Goal: Information Seeking & Learning: Learn about a topic

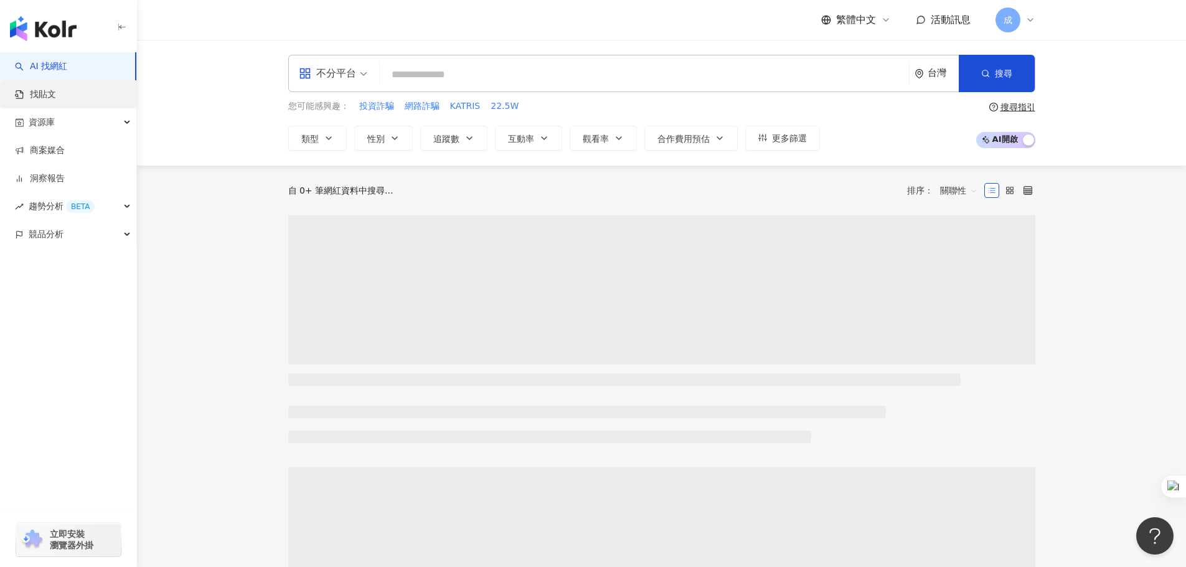
click at [54, 92] on link "找貼文" at bounding box center [35, 94] width 41 height 12
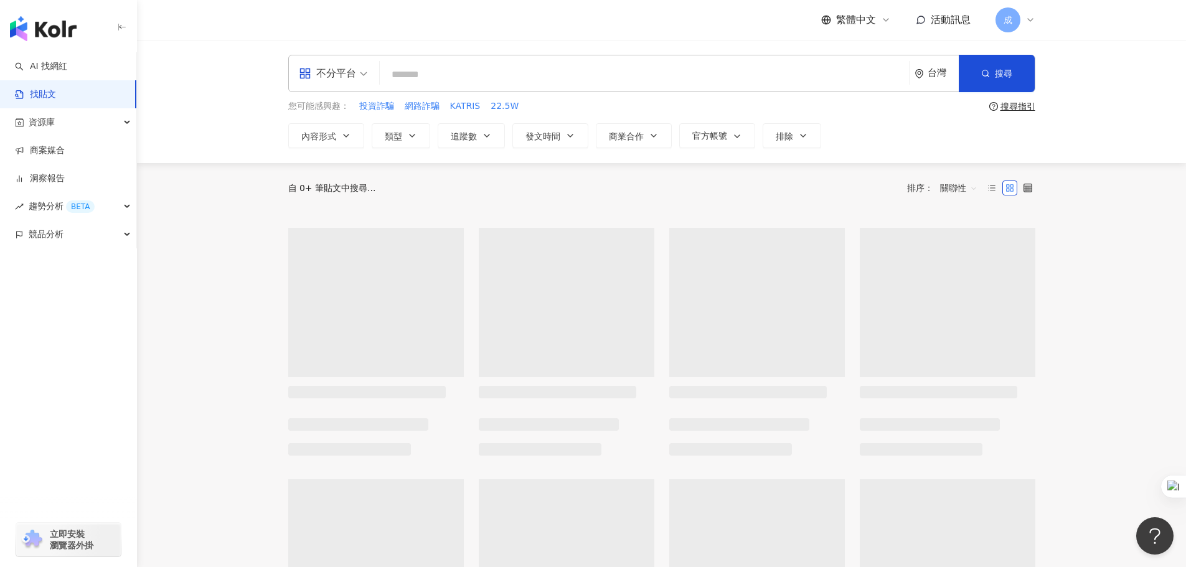
click at [458, 76] on input "search" at bounding box center [644, 74] width 519 height 27
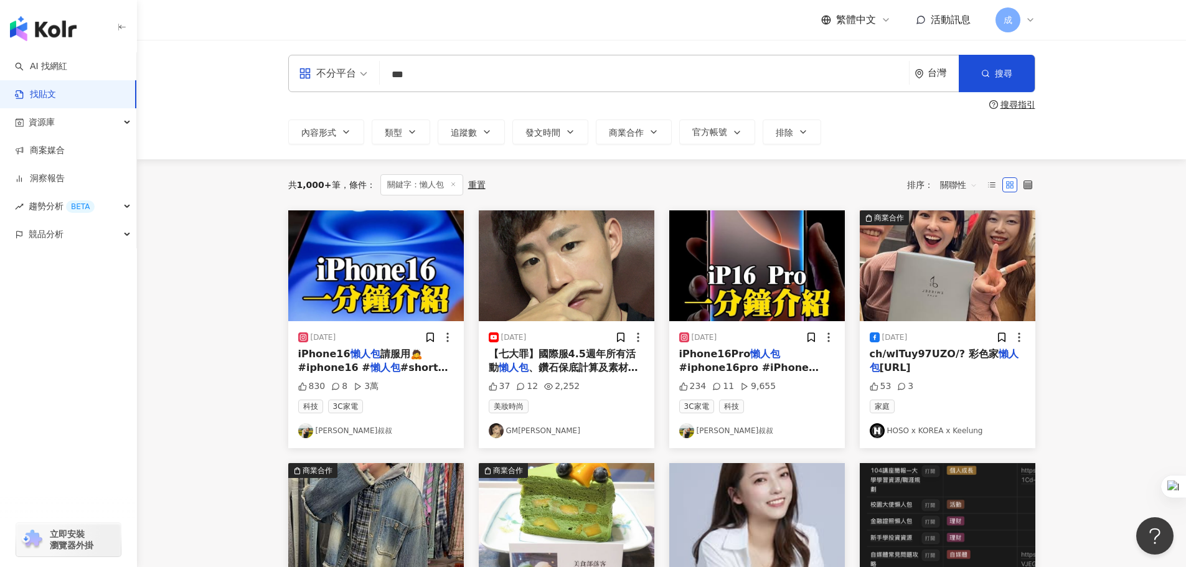
click at [397, 76] on input "***" at bounding box center [644, 74] width 519 height 27
click at [393, 75] on input "***" at bounding box center [644, 74] width 519 height 27
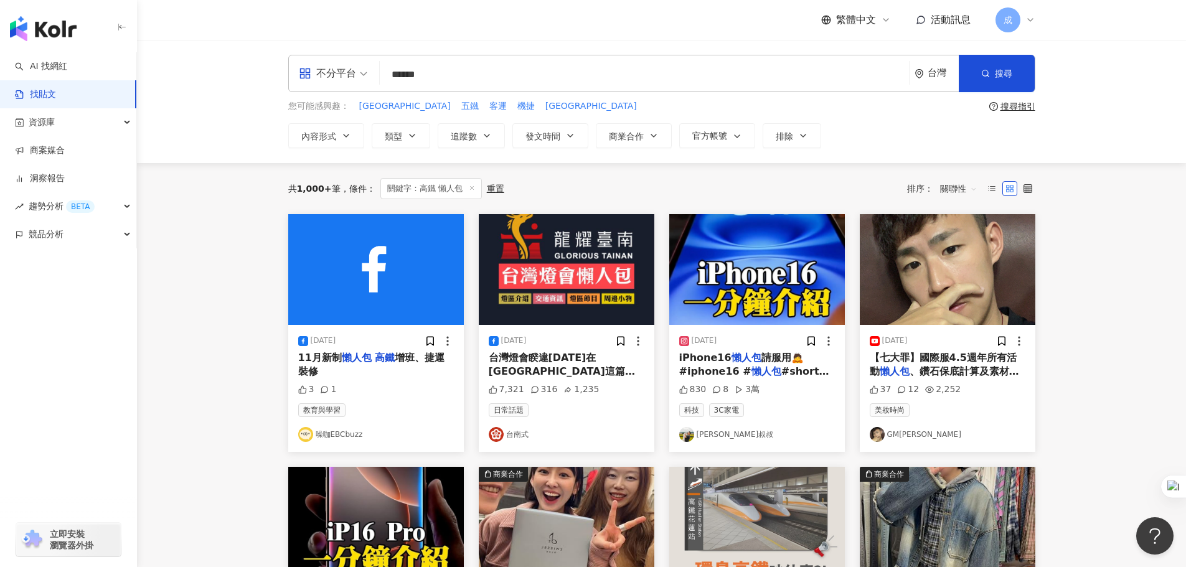
click at [375, 362] on mark "高鐵" at bounding box center [385, 358] width 20 height 12
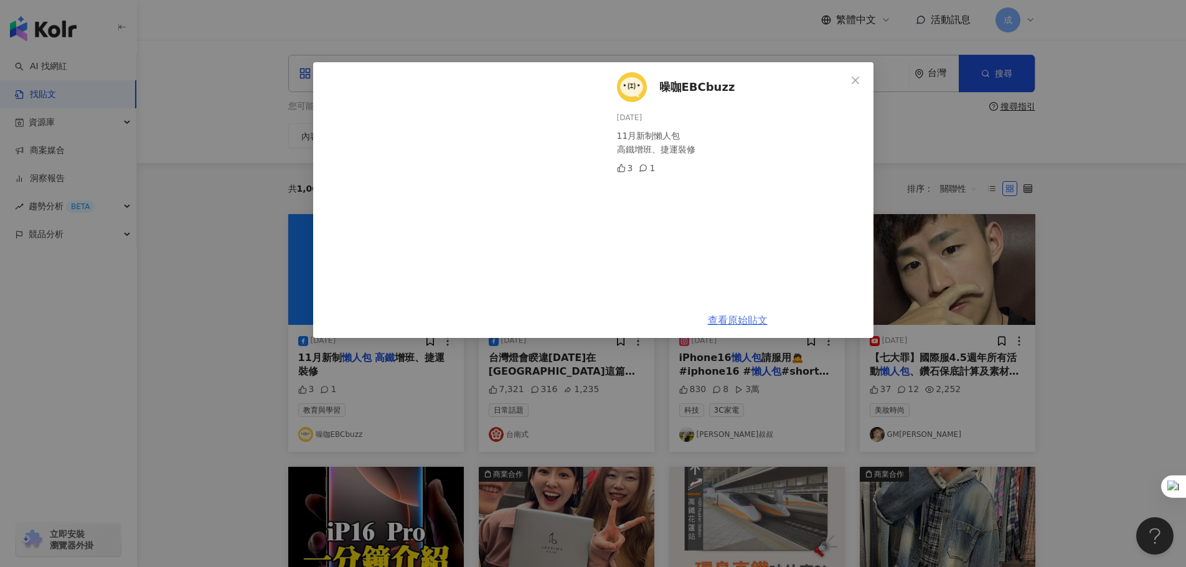
click at [749, 320] on link "查看原始貼文" at bounding box center [738, 320] width 60 height 12
click at [859, 82] on icon "close" at bounding box center [855, 80] width 10 height 10
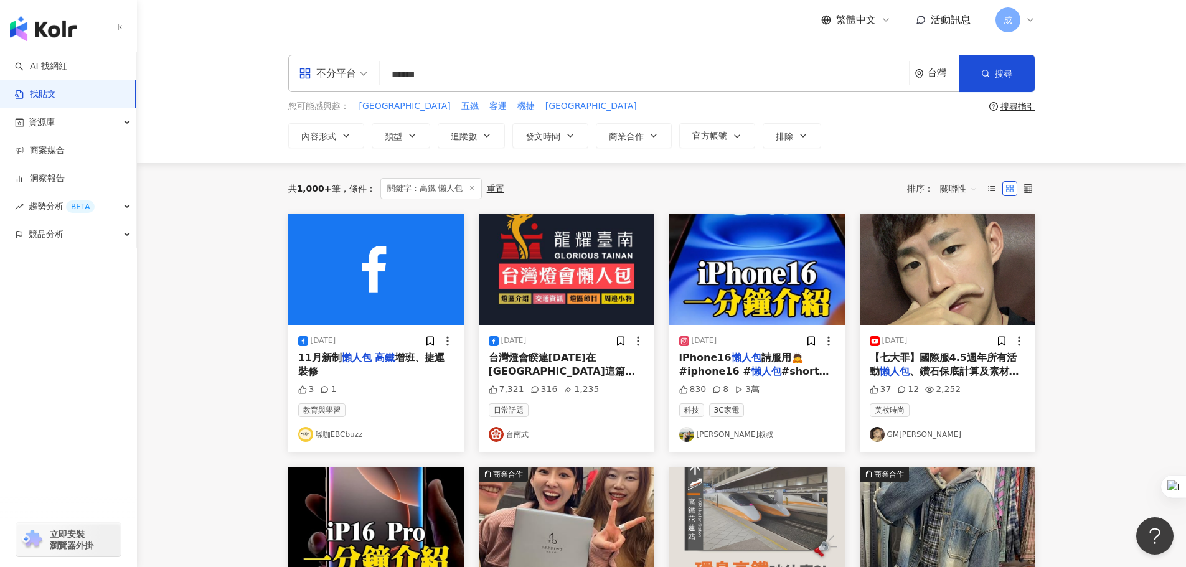
click at [1023, 105] on div "搜尋指引" at bounding box center [1017, 106] width 35 height 10
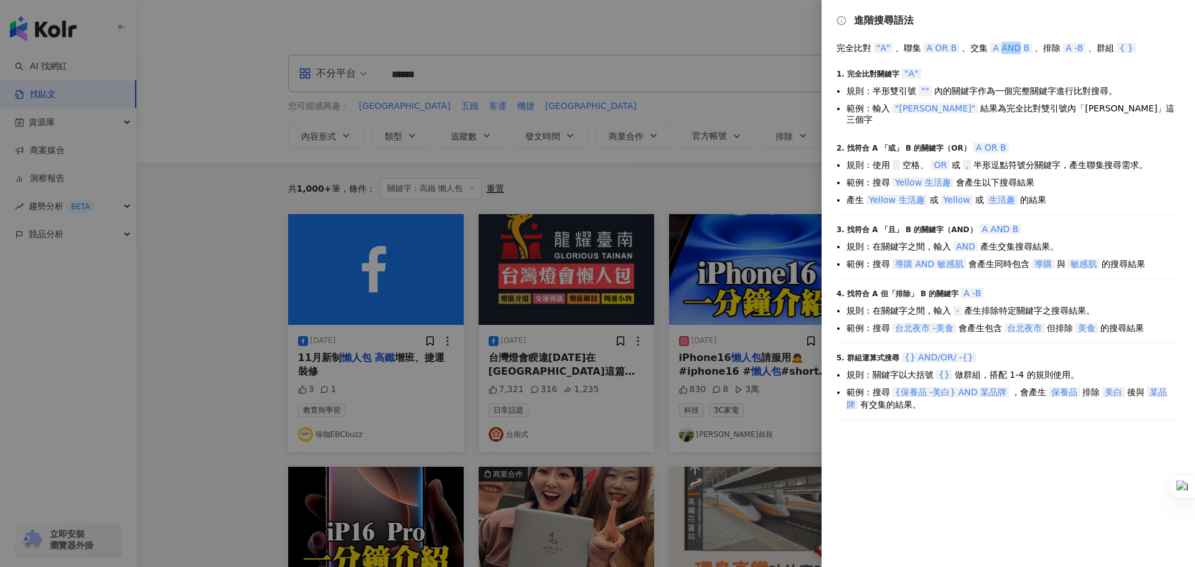
drag, startPoint x: 1005, startPoint y: 47, endPoint x: 1022, endPoint y: 46, distance: 16.8
click at [1022, 46] on span "A AND B" at bounding box center [1011, 48] width 42 height 10
copy span "AND"
click at [436, 80] on div at bounding box center [597, 283] width 1195 height 567
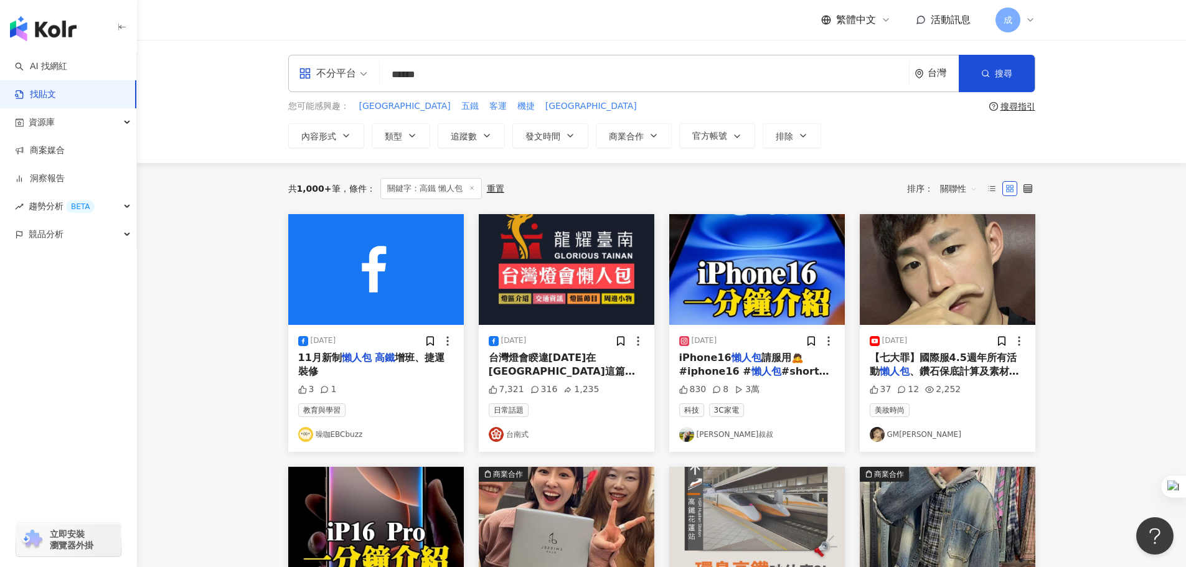
click at [413, 73] on input "******" at bounding box center [644, 74] width 519 height 27
drag, startPoint x: 410, startPoint y: 73, endPoint x: 417, endPoint y: 73, distance: 6.8
click at [417, 73] on input "******" at bounding box center [644, 74] width 519 height 27
paste input "**"
type input "********"
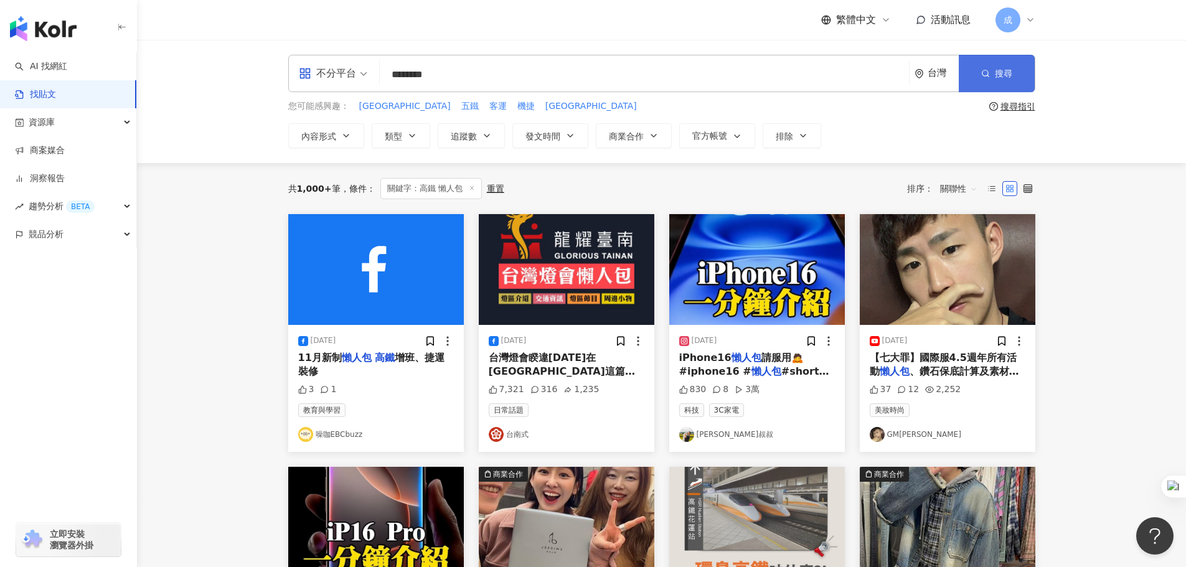
click at [1002, 82] on button "搜尋" at bounding box center [997, 73] width 76 height 37
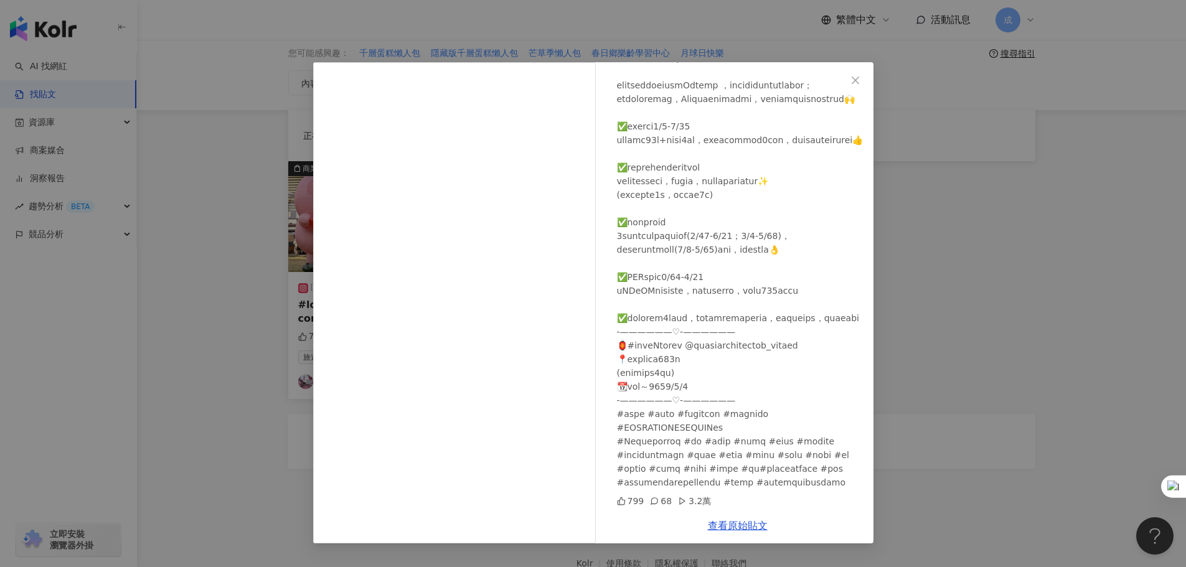
scroll to position [124, 0]
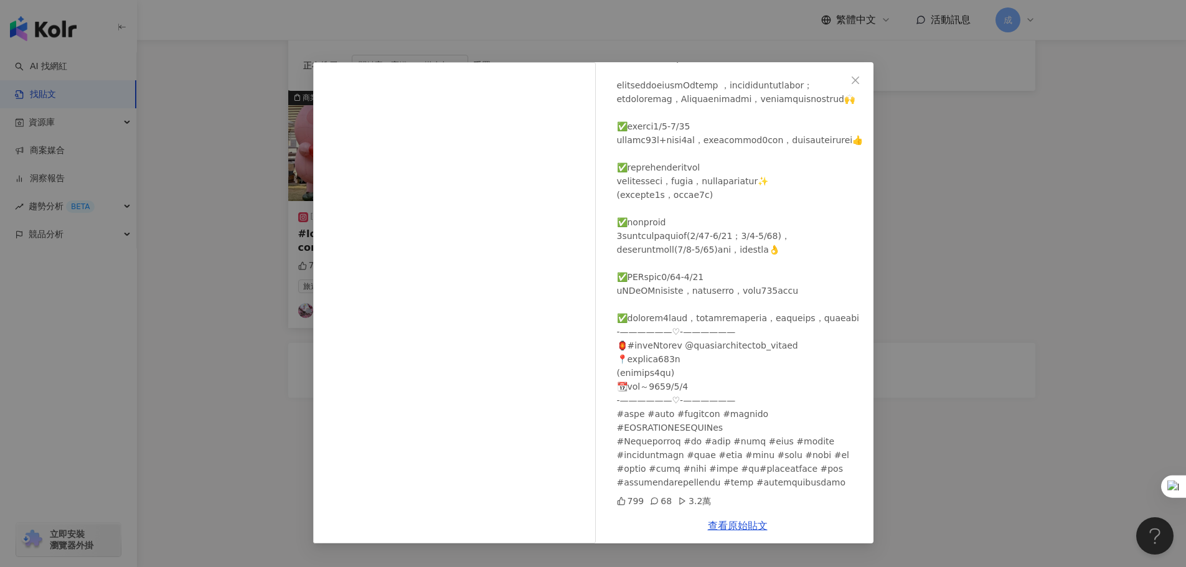
click at [931, 218] on div "[PERSON_NAME] [DATE] 799 68 3.2萬 查看原始貼文" at bounding box center [593, 283] width 1186 height 567
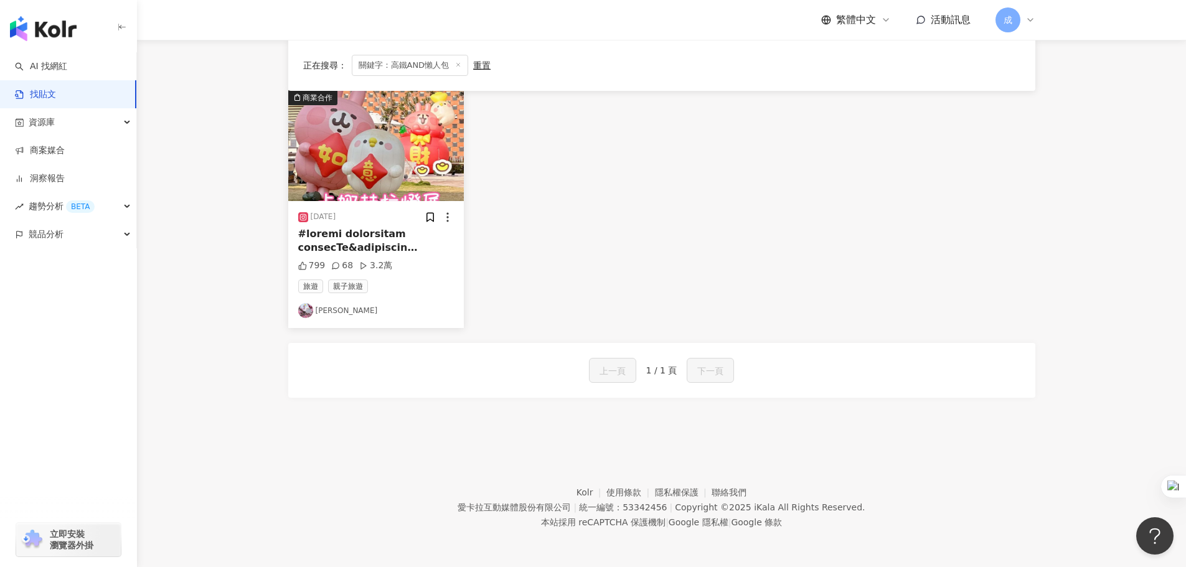
click at [473, 64] on div "重置" at bounding box center [481, 65] width 17 height 10
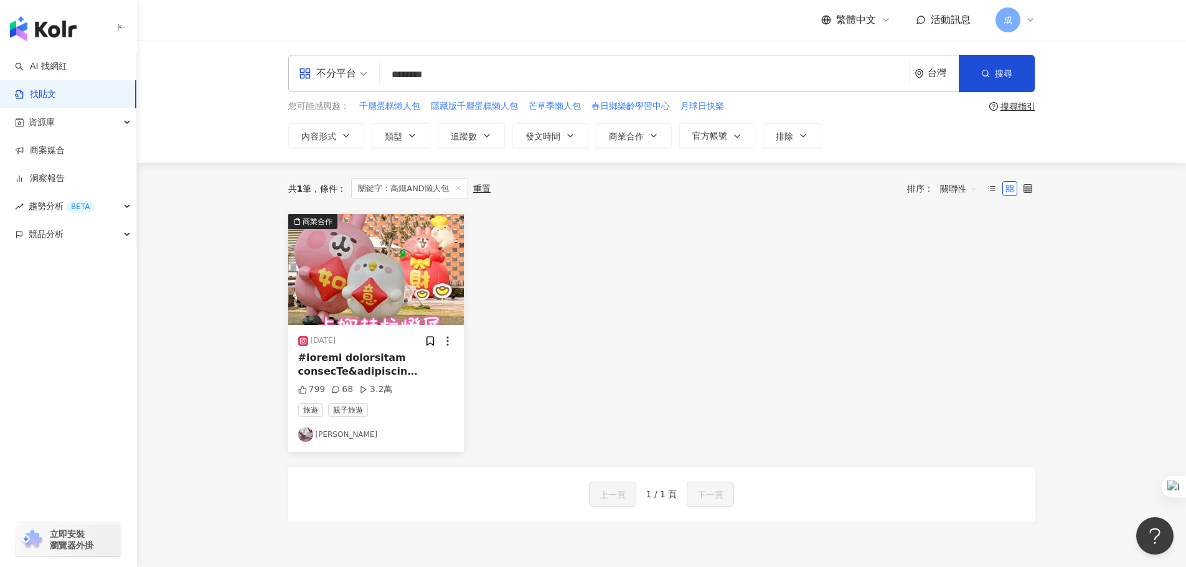
click at [430, 82] on input "********" at bounding box center [644, 74] width 519 height 27
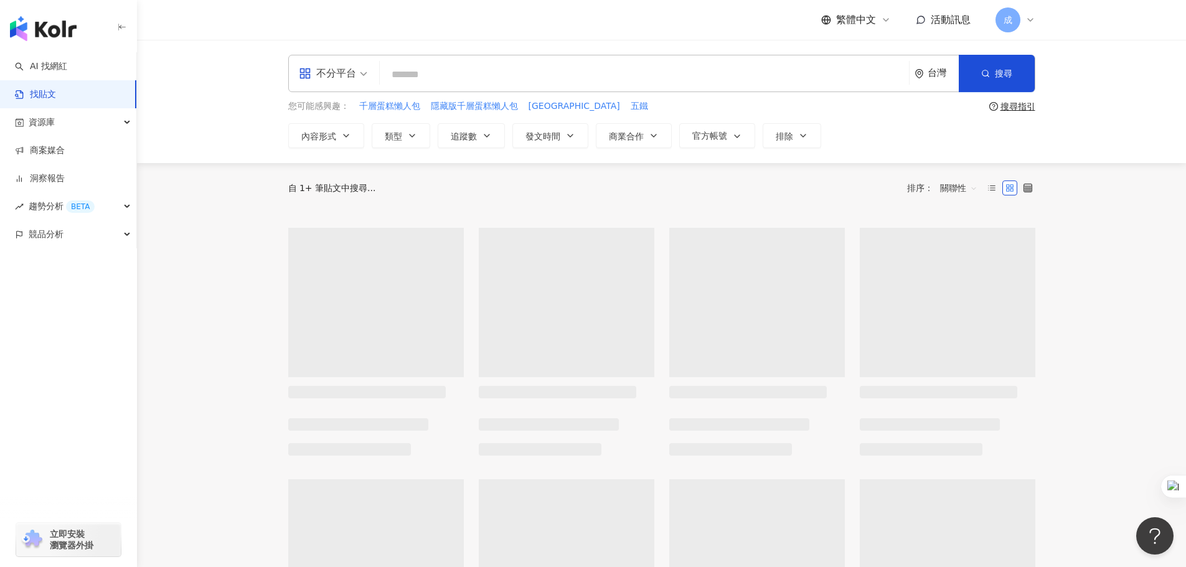
paste input "***"
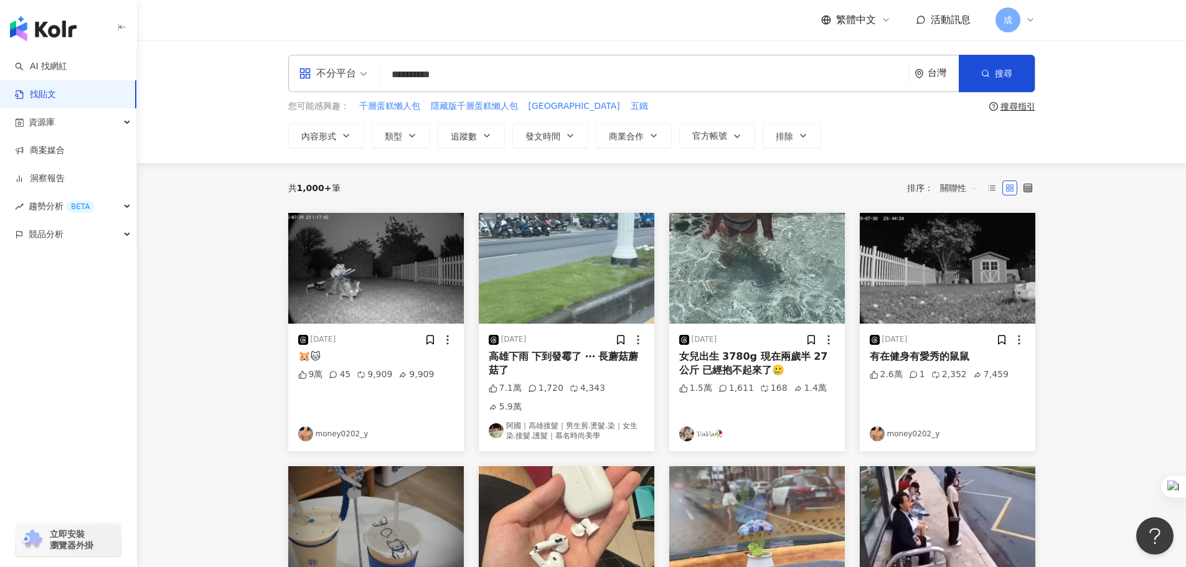
type input "**********"
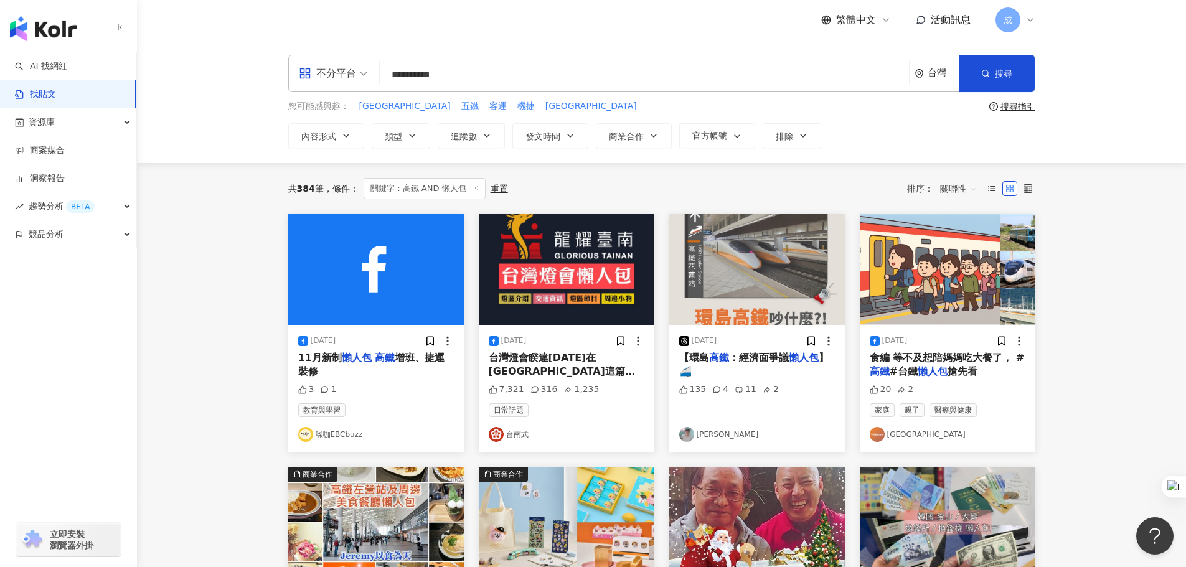
click at [941, 369] on mark "懶人包" at bounding box center [933, 371] width 30 height 12
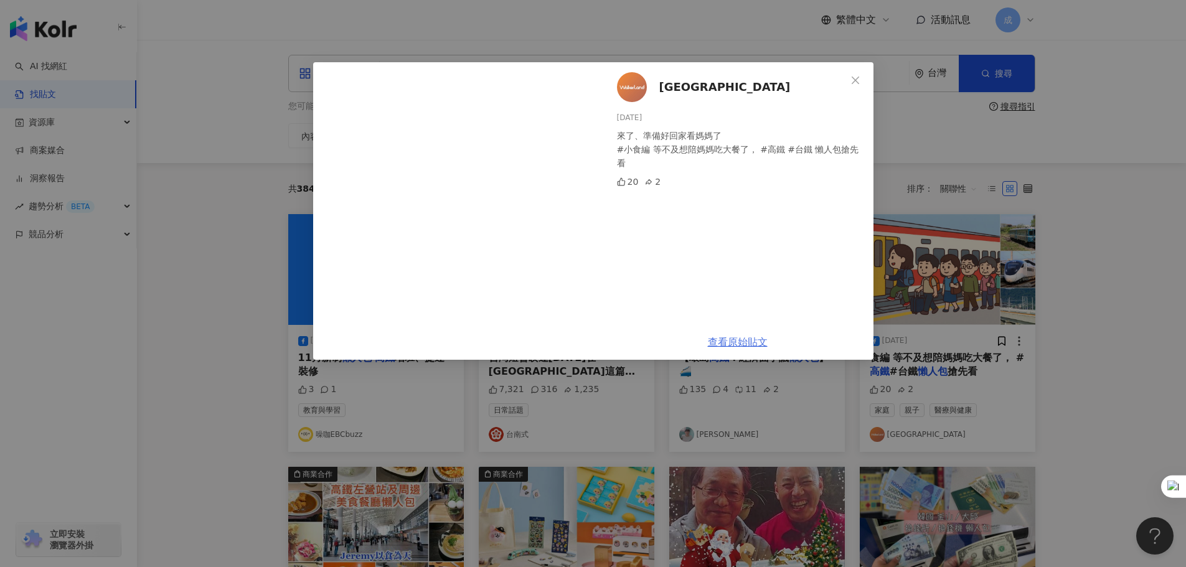
click at [751, 342] on link "查看原始貼文" at bounding box center [738, 342] width 60 height 12
click at [852, 77] on icon "close" at bounding box center [855, 79] width 7 height 7
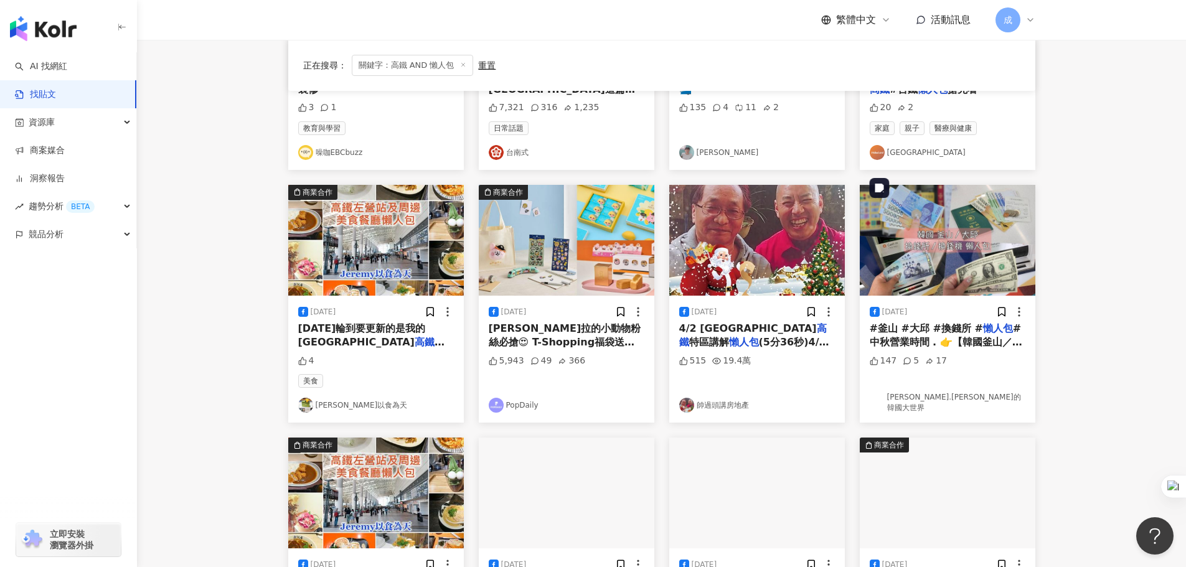
scroll to position [311, 0]
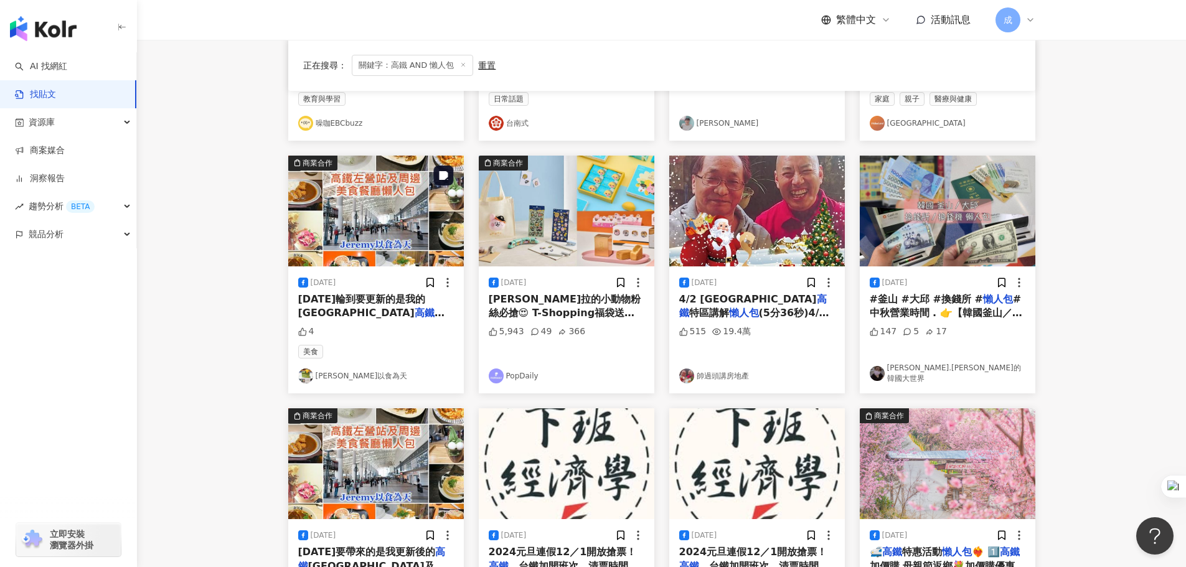
click at [391, 238] on img at bounding box center [376, 211] width 176 height 111
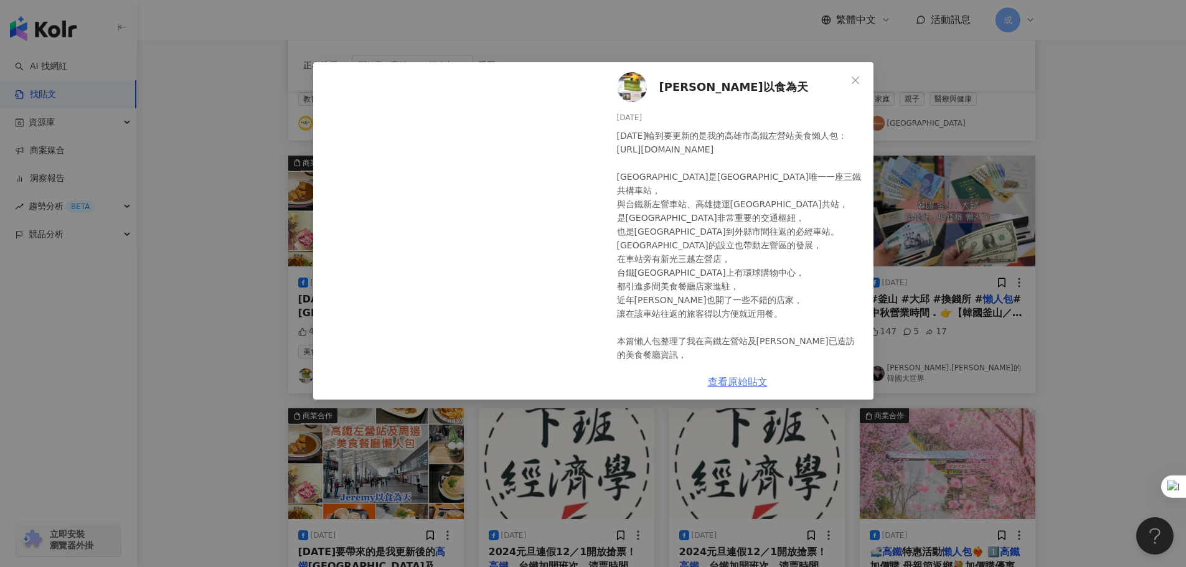
click at [727, 380] on link "查看原始貼文" at bounding box center [738, 382] width 60 height 12
click at [855, 83] on icon "close" at bounding box center [855, 80] width 10 height 10
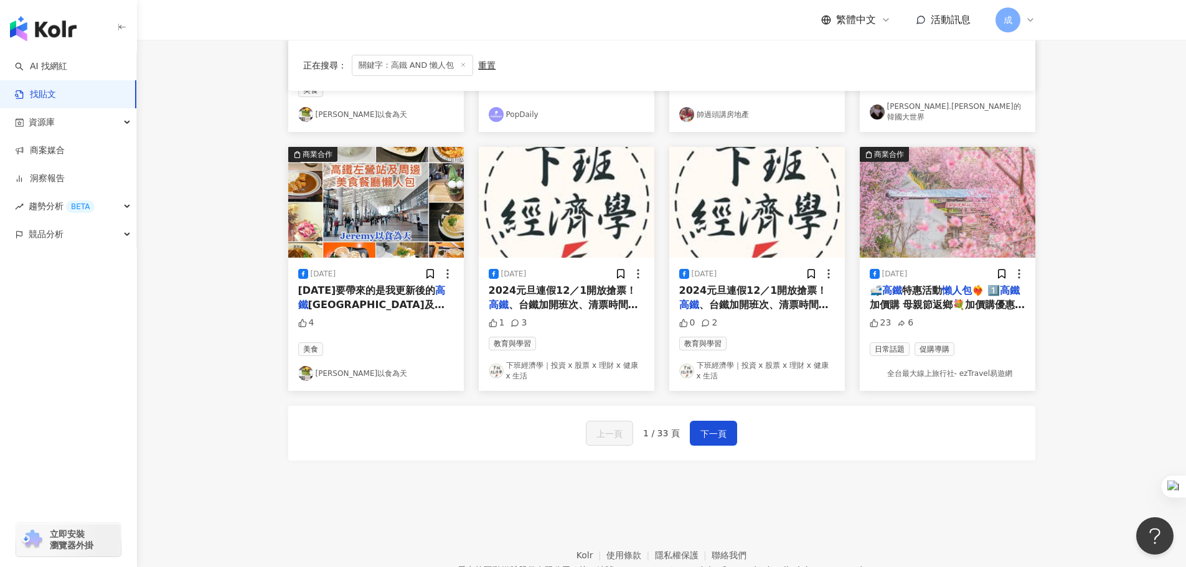
scroll to position [622, 0]
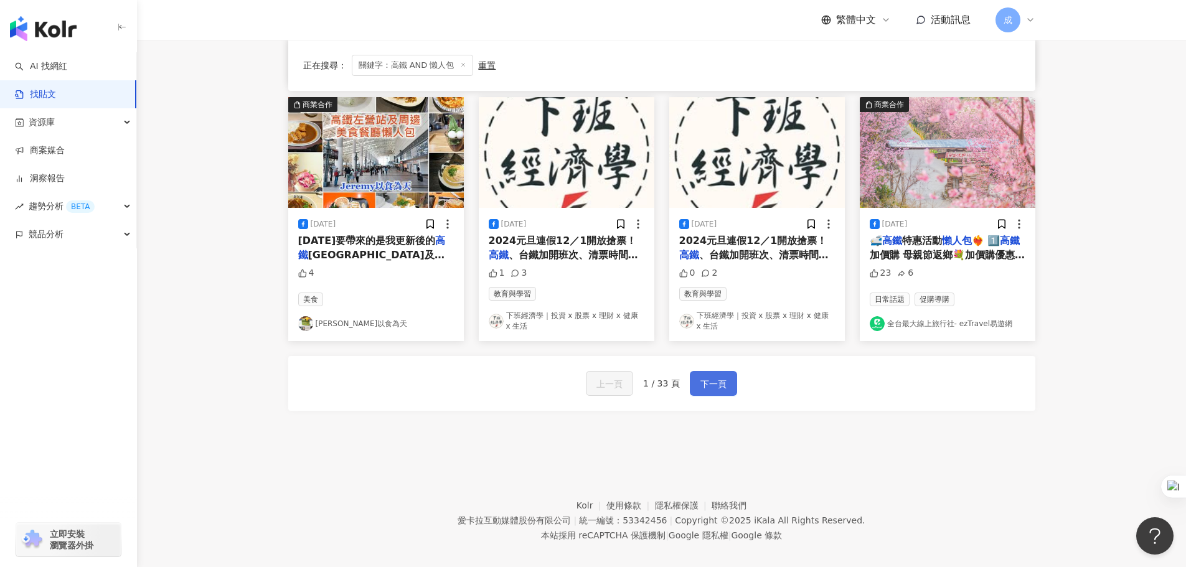
click at [725, 388] on button "下一頁" at bounding box center [713, 383] width 47 height 25
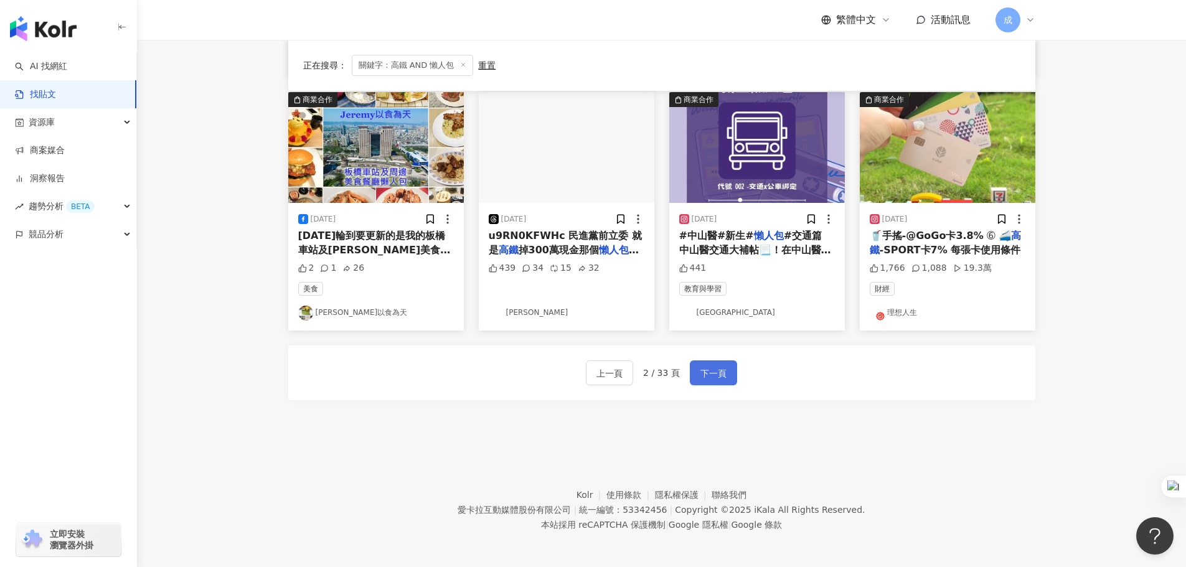
scroll to position [617, 0]
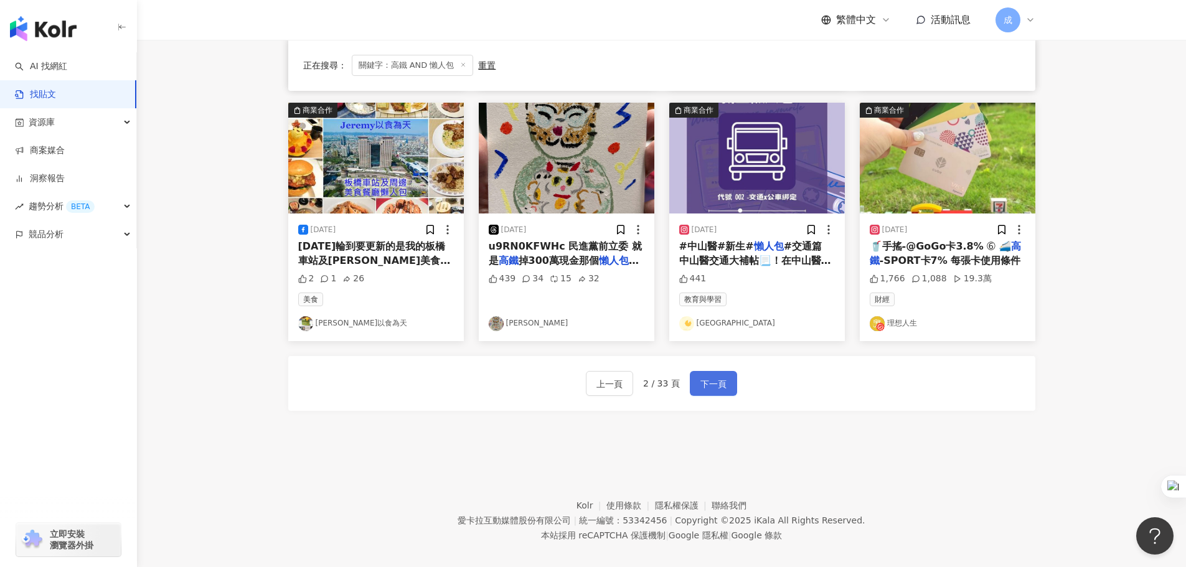
click at [719, 385] on span "下一頁" at bounding box center [713, 384] width 26 height 15
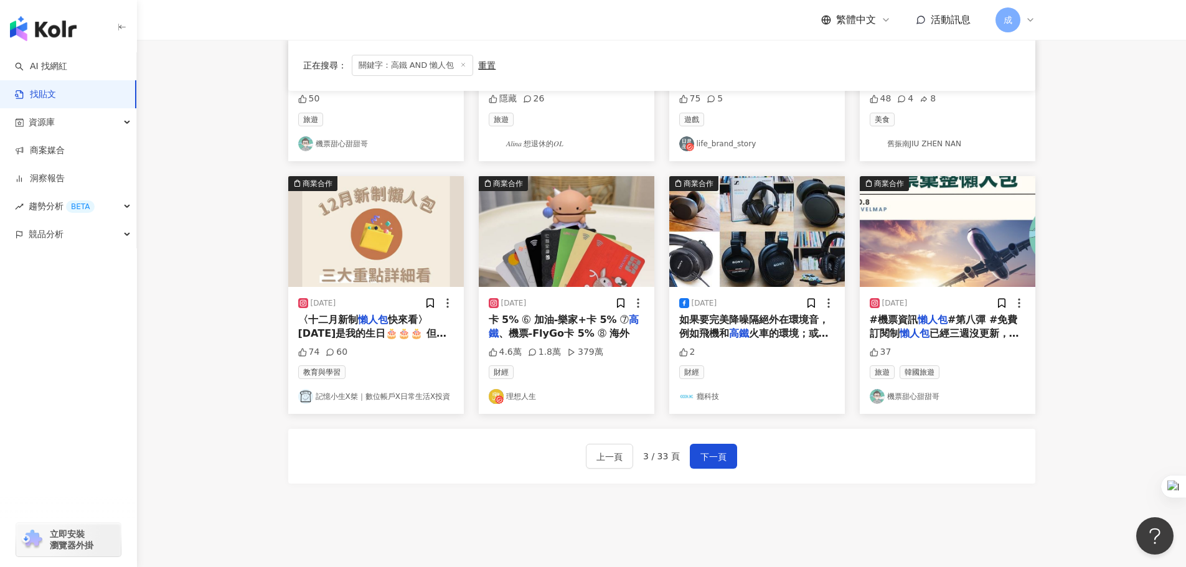
scroll to position [555, 0]
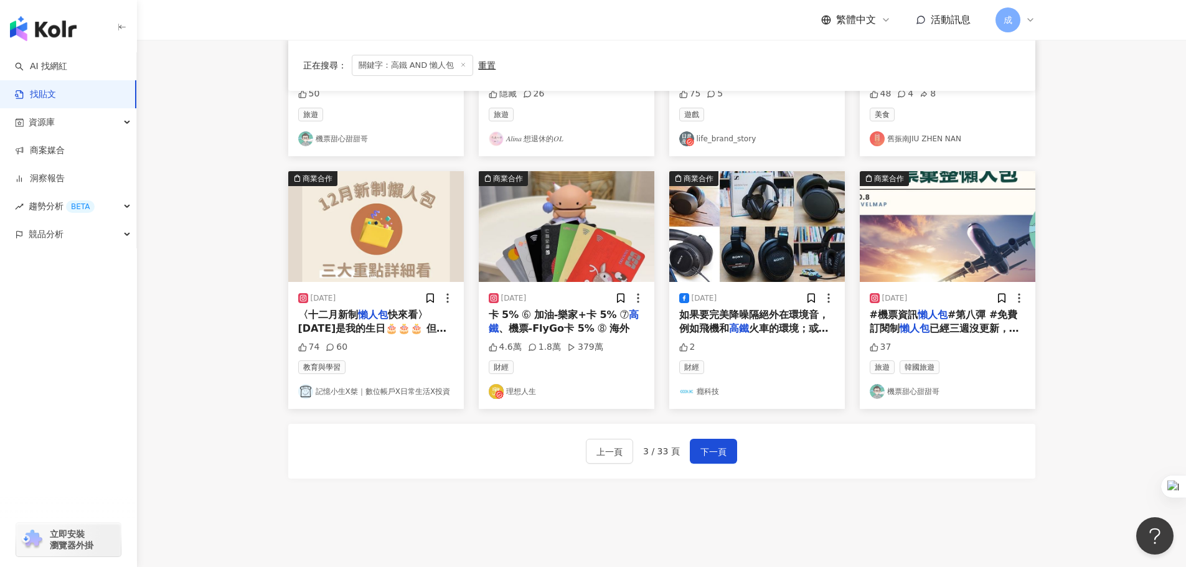
click at [949, 328] on span "已經三週沒更新，這告訴甜哥無法偷懶，因為累積越多就越不想整理🤣🤣🤣，然後未來會思考一下如何整理會更有效率。然後票價範例票價甜哥都有重新搜尋過，如果價格有微幅上…" at bounding box center [946, 425] width 153 height 207
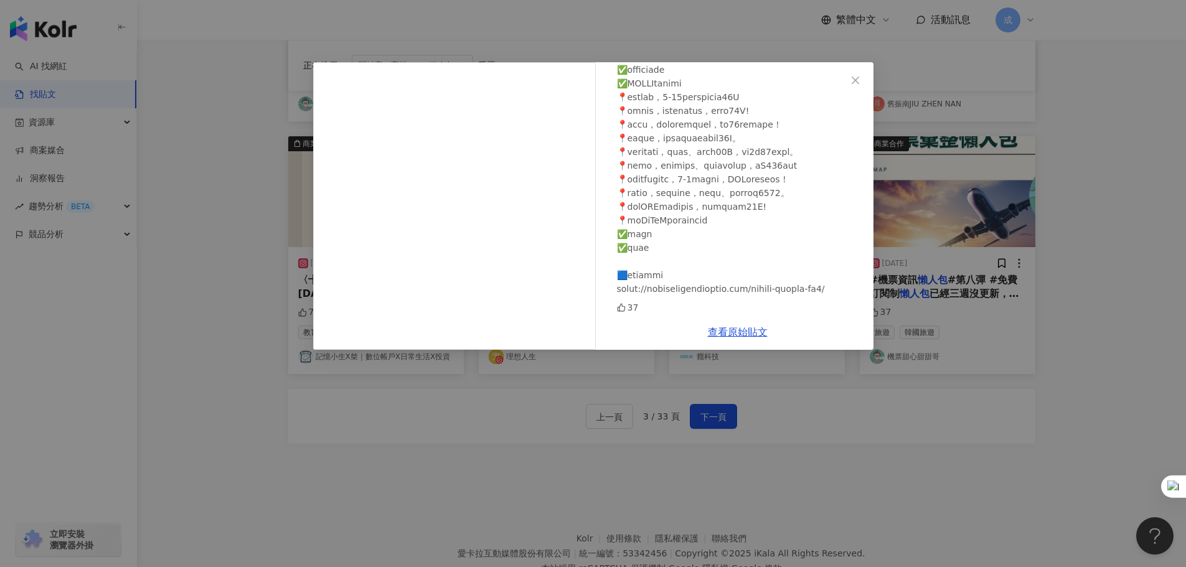
scroll to position [617, 0]
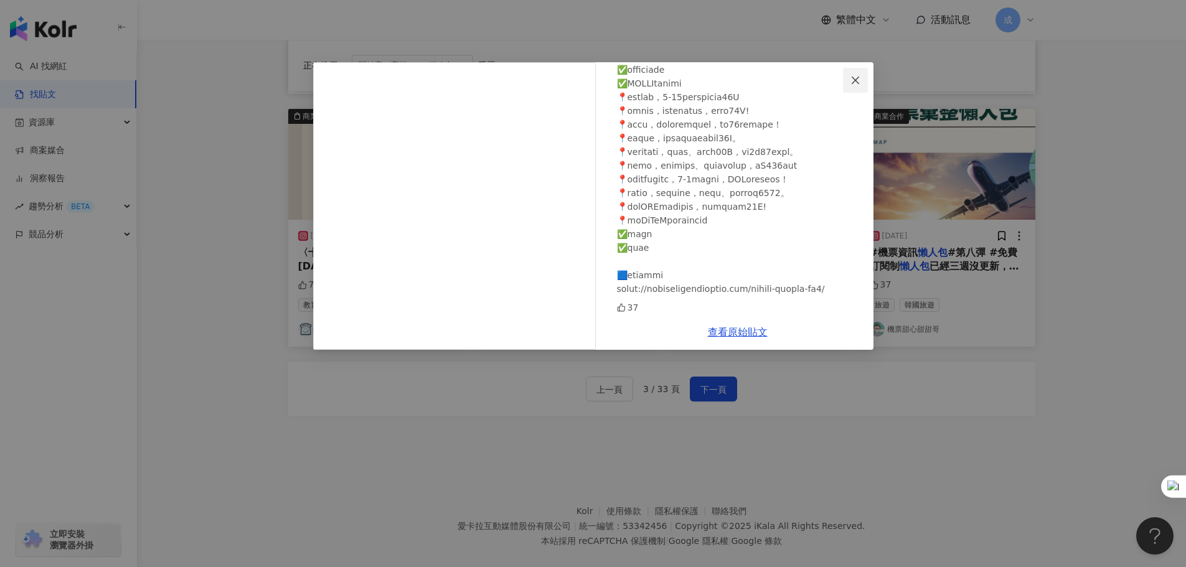
click at [858, 81] on icon "close" at bounding box center [855, 80] width 10 height 10
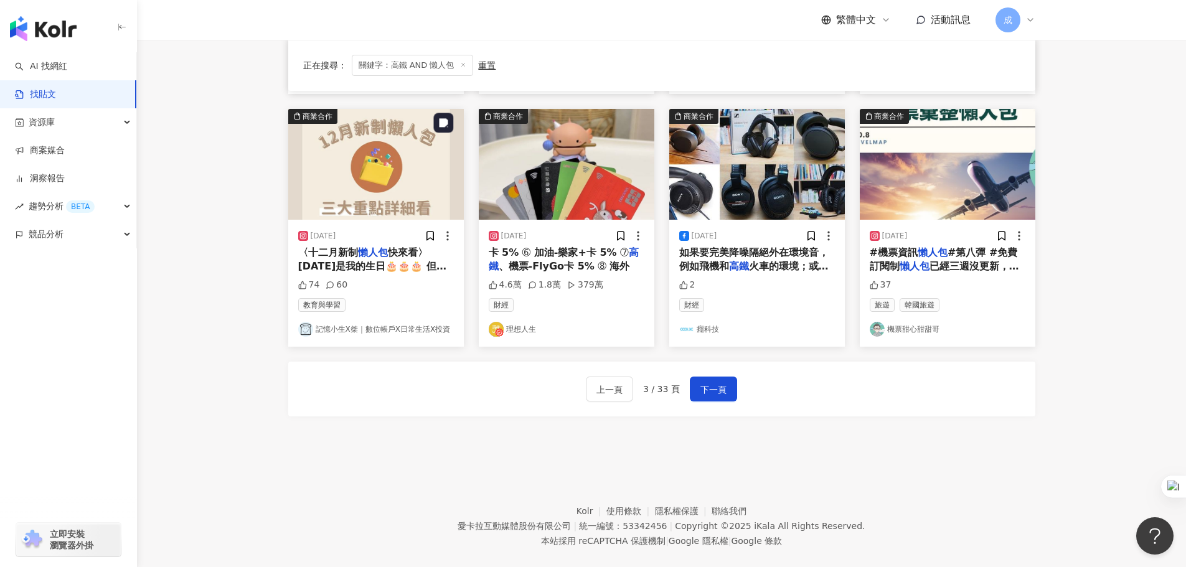
click at [390, 177] on img at bounding box center [376, 164] width 176 height 111
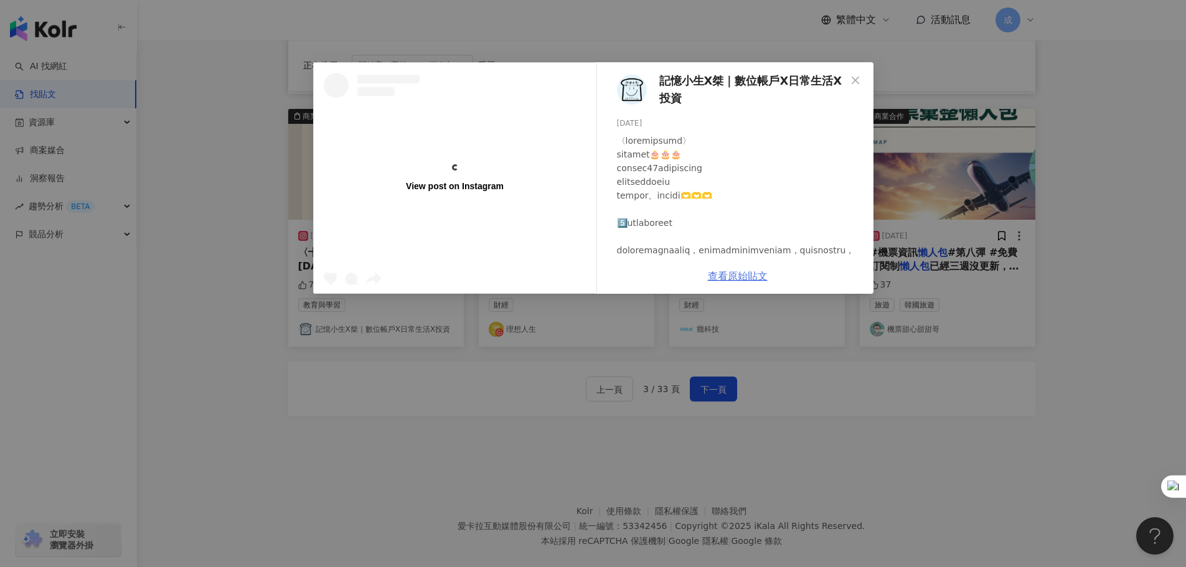
click at [736, 275] on link "查看原始貼文" at bounding box center [738, 276] width 60 height 12
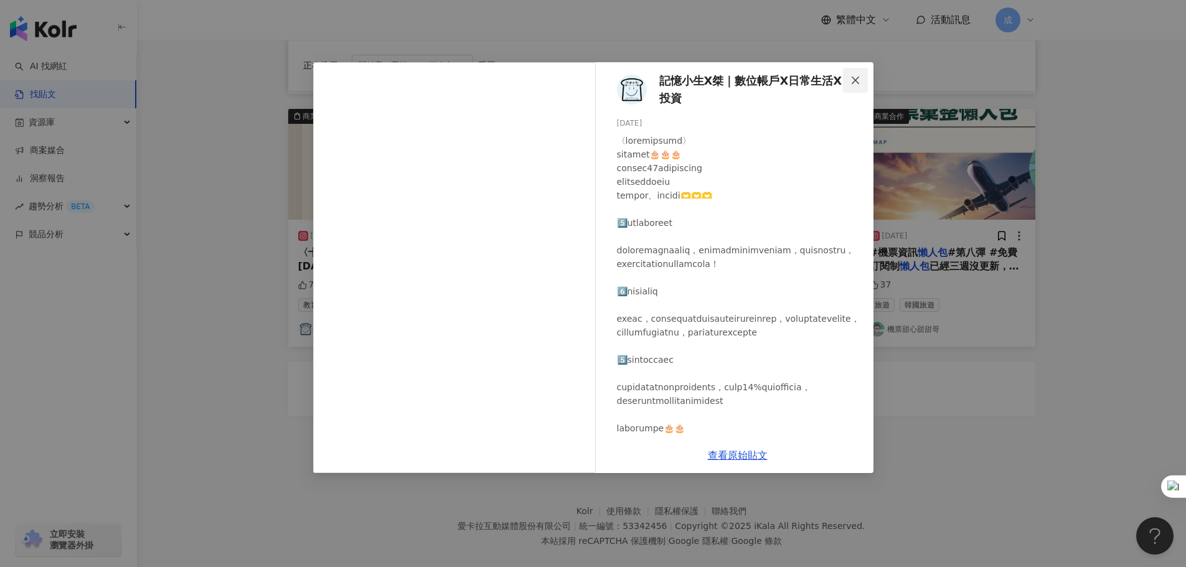
click at [851, 80] on icon "close" at bounding box center [855, 80] width 10 height 10
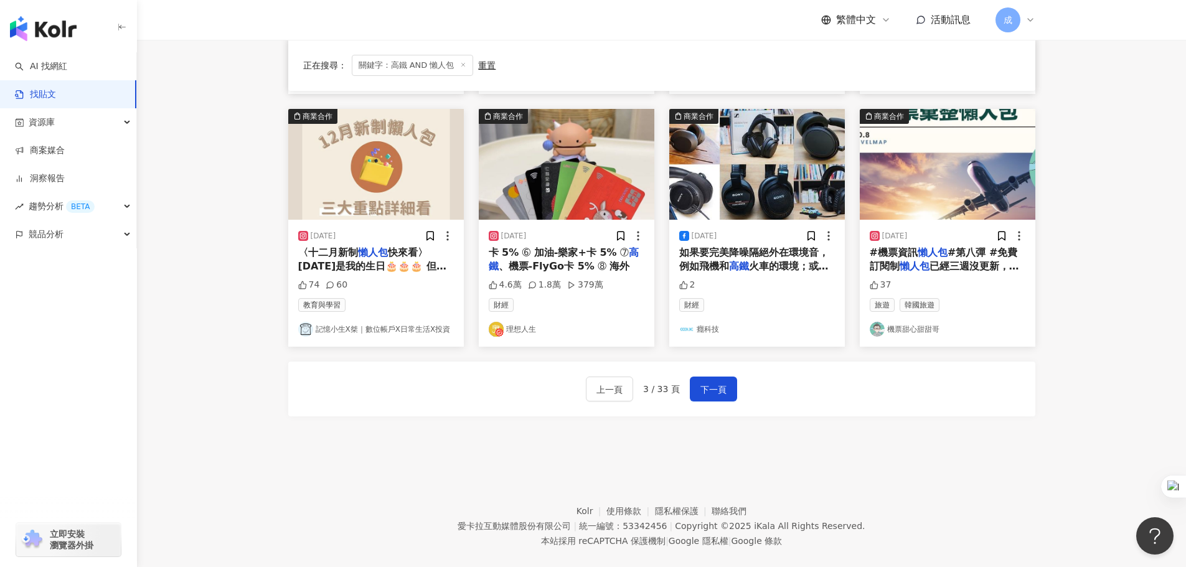
drag, startPoint x: 393, startPoint y: 425, endPoint x: 403, endPoint y: 414, distance: 14.5
click at [393, 425] on div "商業合作 [DATE] 🚄 高鐵 商務艙免費換 升等信用卡 懶人包 💳 14 家銀行總整理 💎最優年換 6 張 172 7 49 財經 Money101 理財…" at bounding box center [661, 22] width 747 height 851
click at [965, 260] on span "已經三週沒更新，這告訴甜哥無法偷懶，因為累積越多就越不想整理🤣🤣🤣，然後未來會思考一下如何整理會更有效率。然後票價範例票價甜哥都有重新搜尋過，如果價格有微幅上…" at bounding box center [946, 363] width 153 height 207
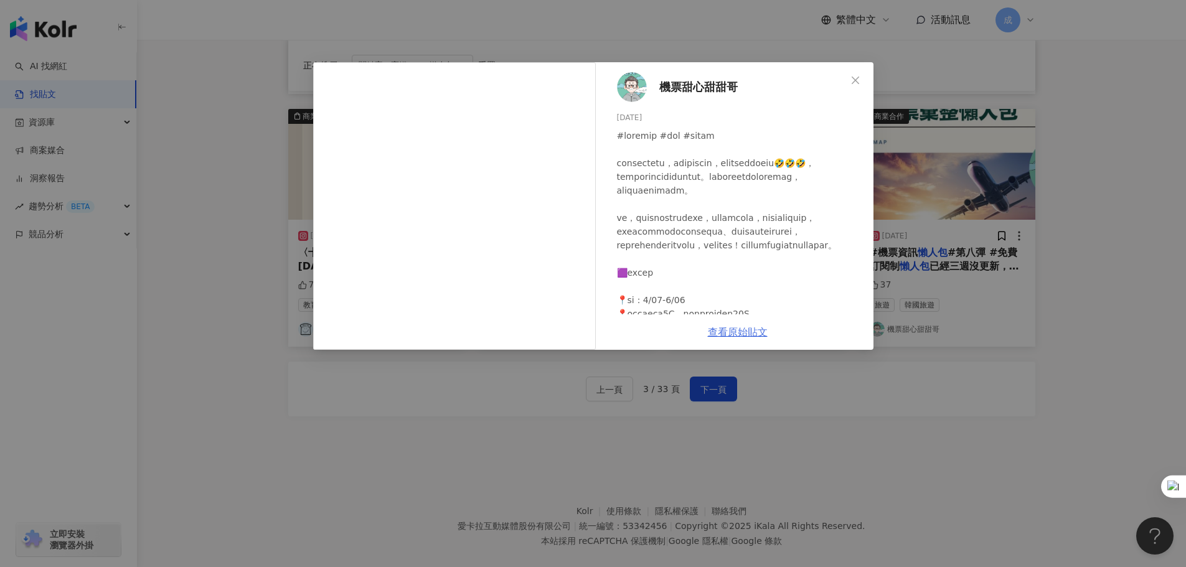
click at [728, 329] on link "查看原始貼文" at bounding box center [738, 332] width 60 height 12
click at [853, 82] on icon "close" at bounding box center [855, 79] width 7 height 7
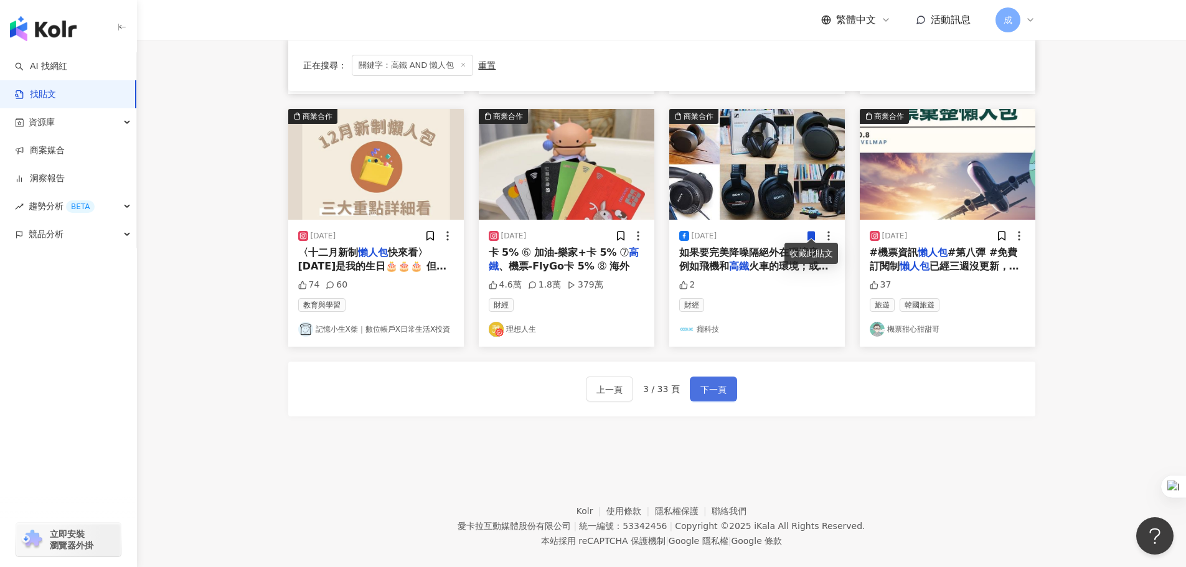
click at [700, 388] on span "下一頁" at bounding box center [713, 389] width 26 height 15
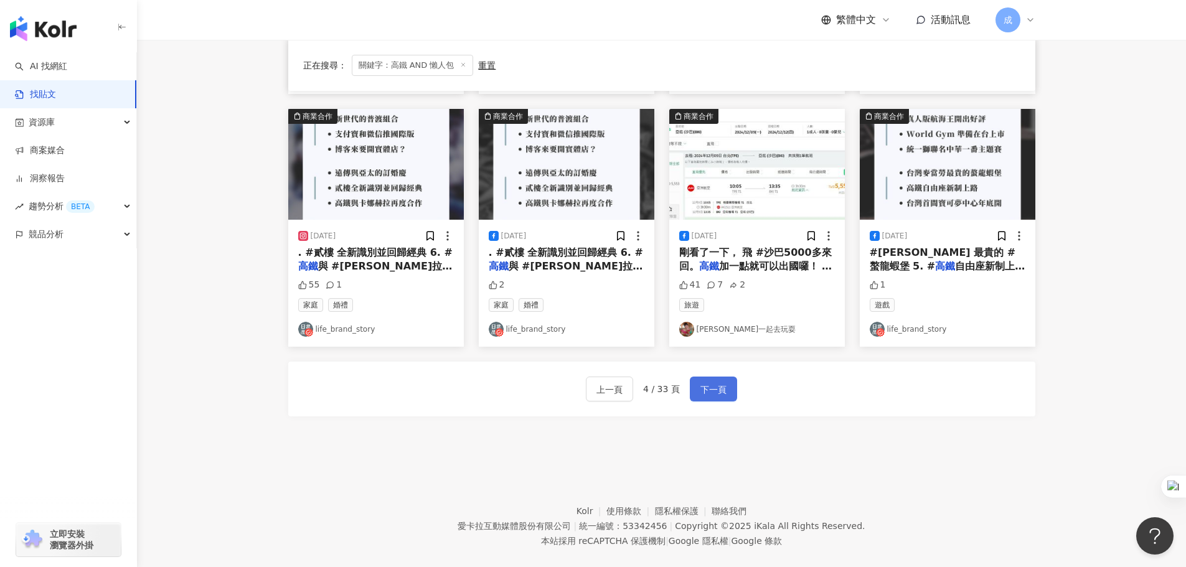
click at [727, 385] on button "下一頁" at bounding box center [713, 389] width 47 height 25
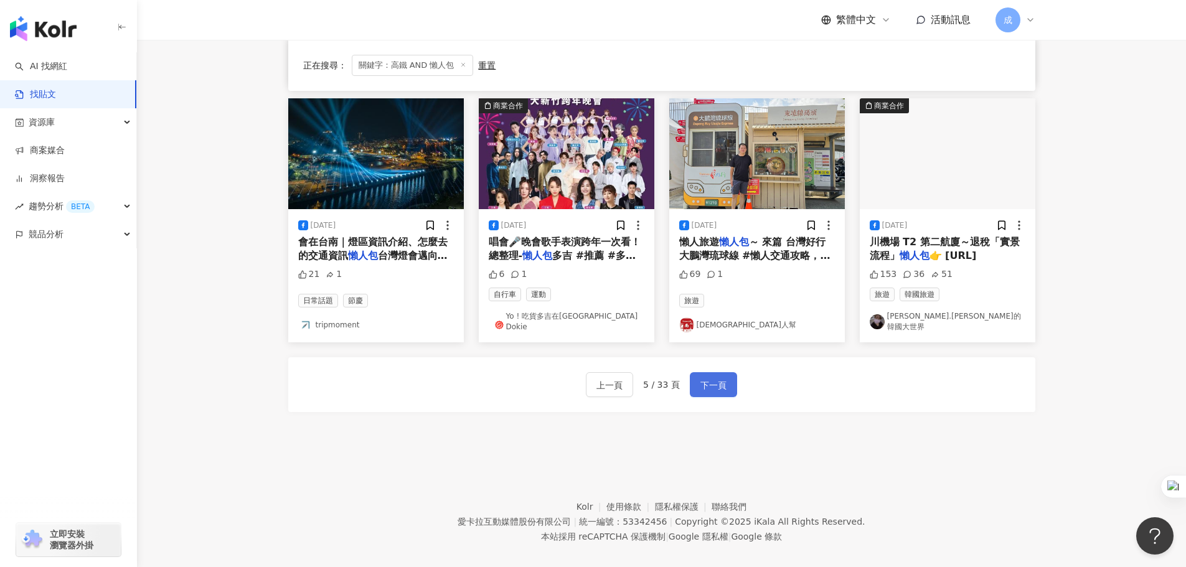
scroll to position [622, 0]
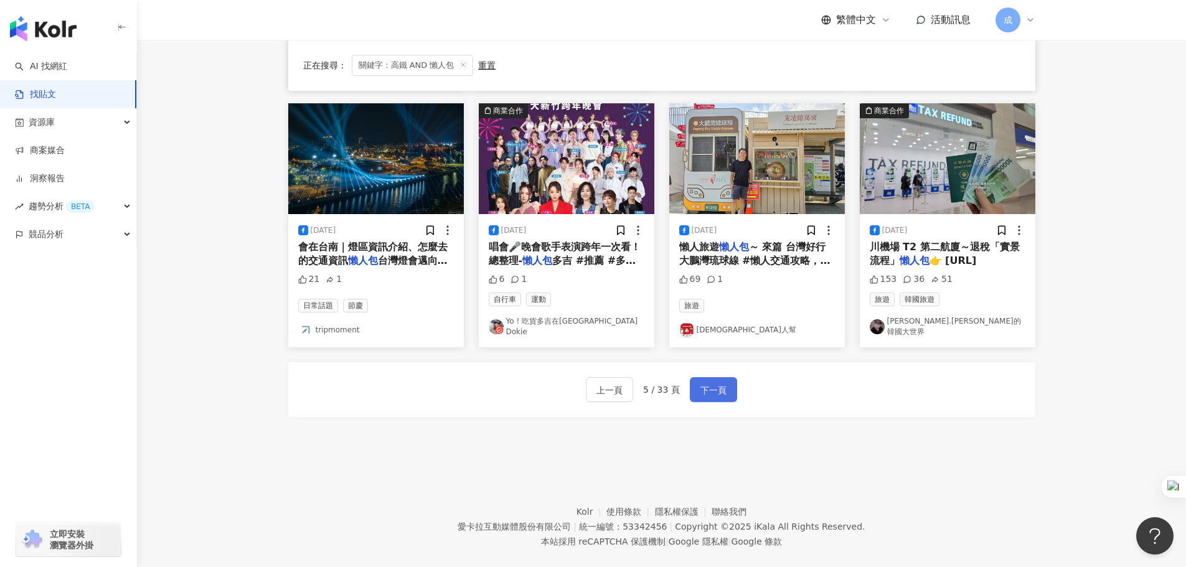
click at [727, 385] on button "下一頁" at bounding box center [713, 389] width 47 height 25
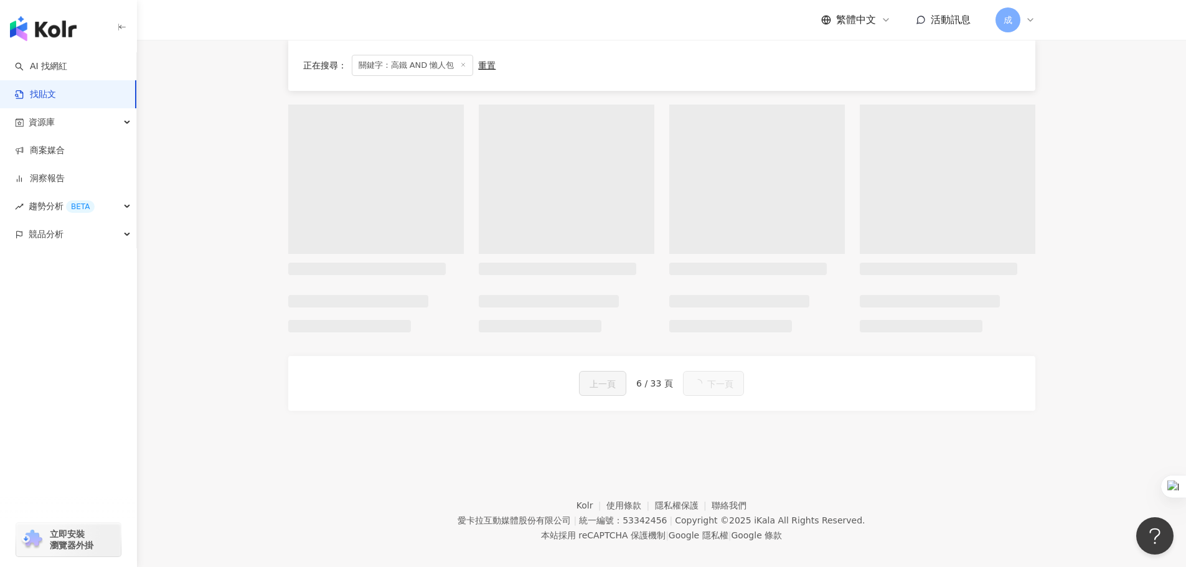
scroll to position [617, 0]
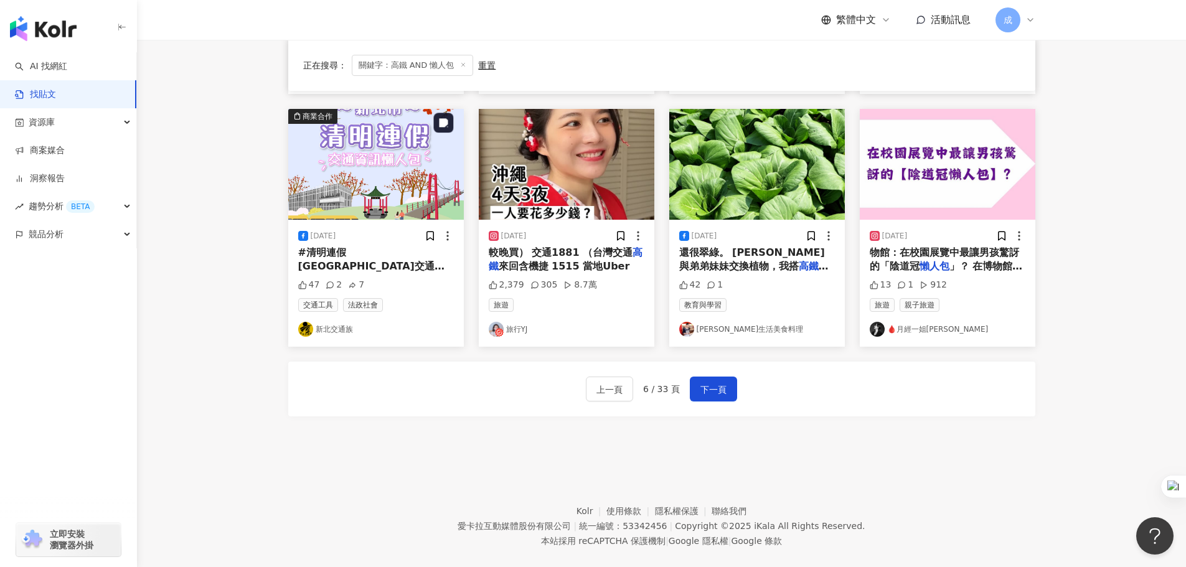
click at [395, 167] on img at bounding box center [376, 164] width 176 height 111
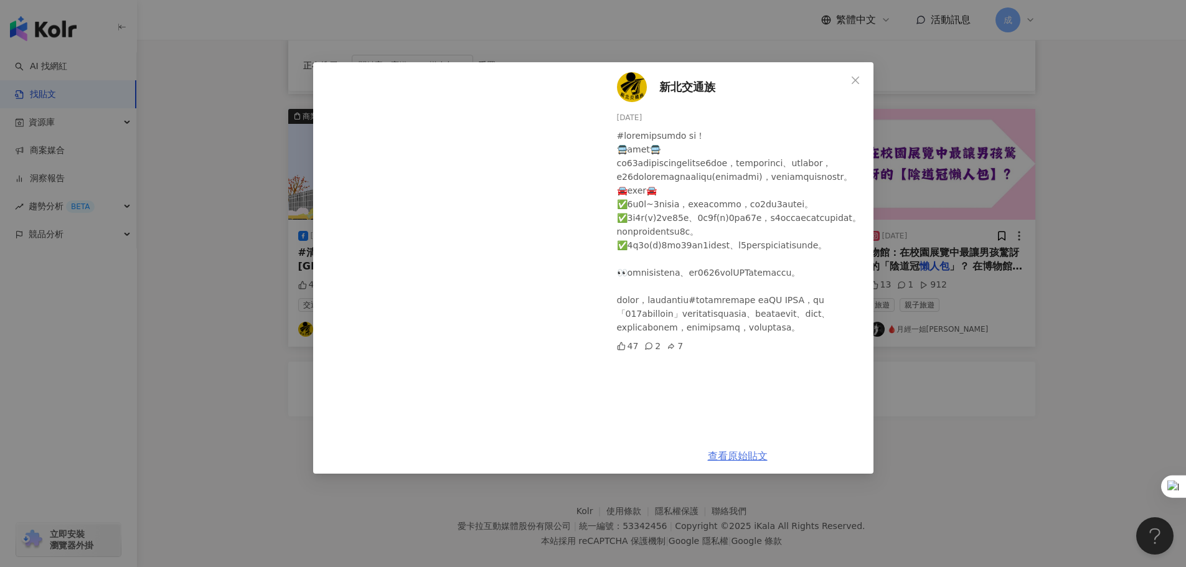
click at [738, 453] on link "查看原始貼文" at bounding box center [738, 456] width 60 height 12
click at [853, 78] on icon "close" at bounding box center [855, 79] width 7 height 7
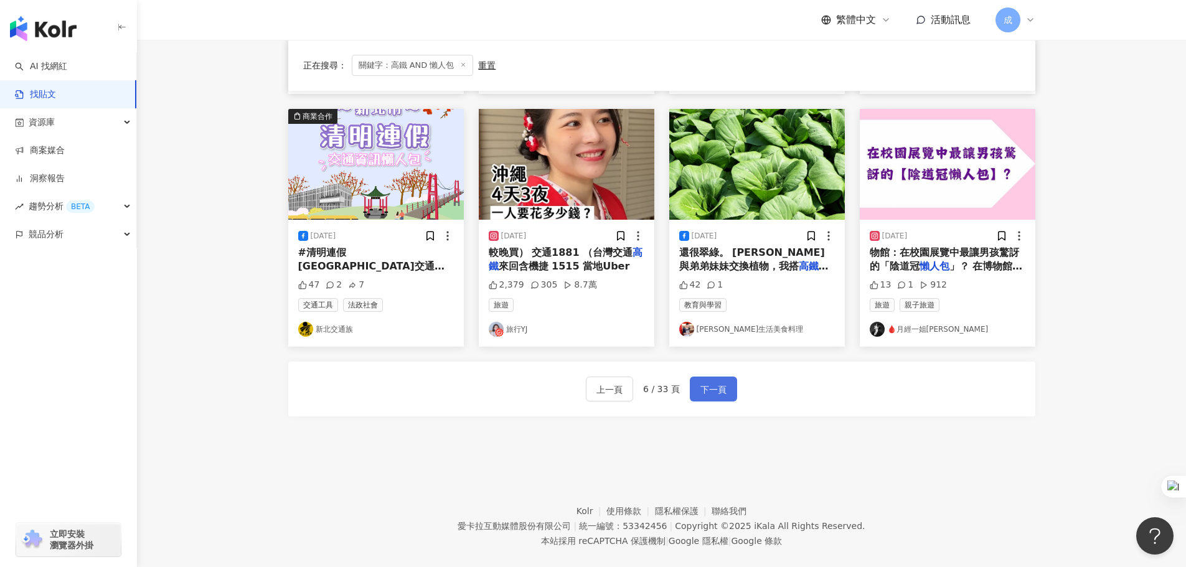
click at [728, 385] on button "下一頁" at bounding box center [713, 389] width 47 height 25
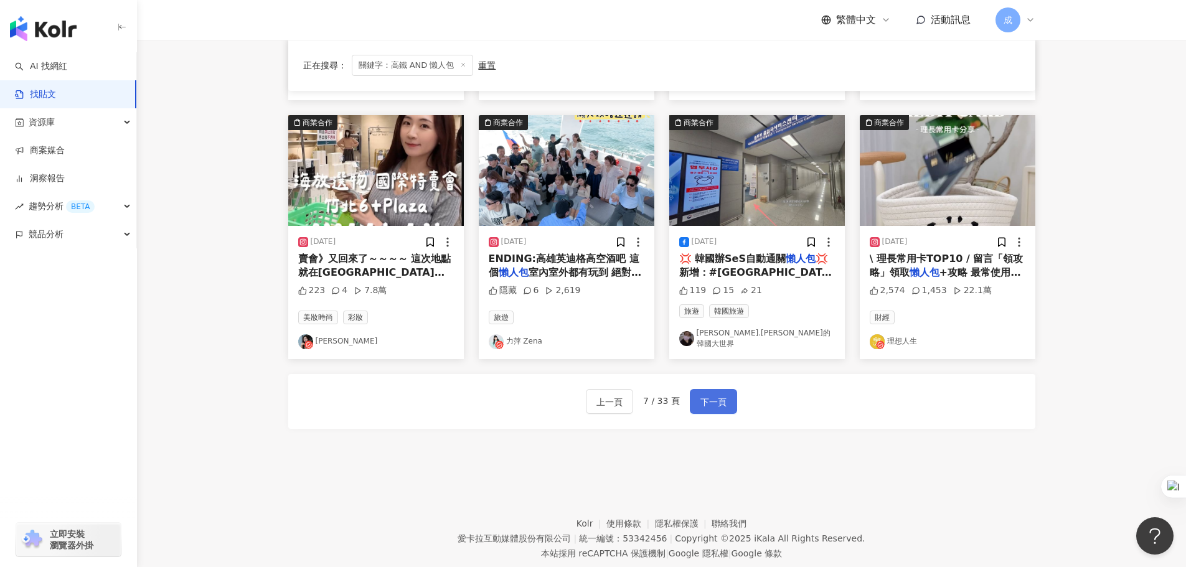
click at [707, 395] on span "下一頁" at bounding box center [713, 402] width 26 height 15
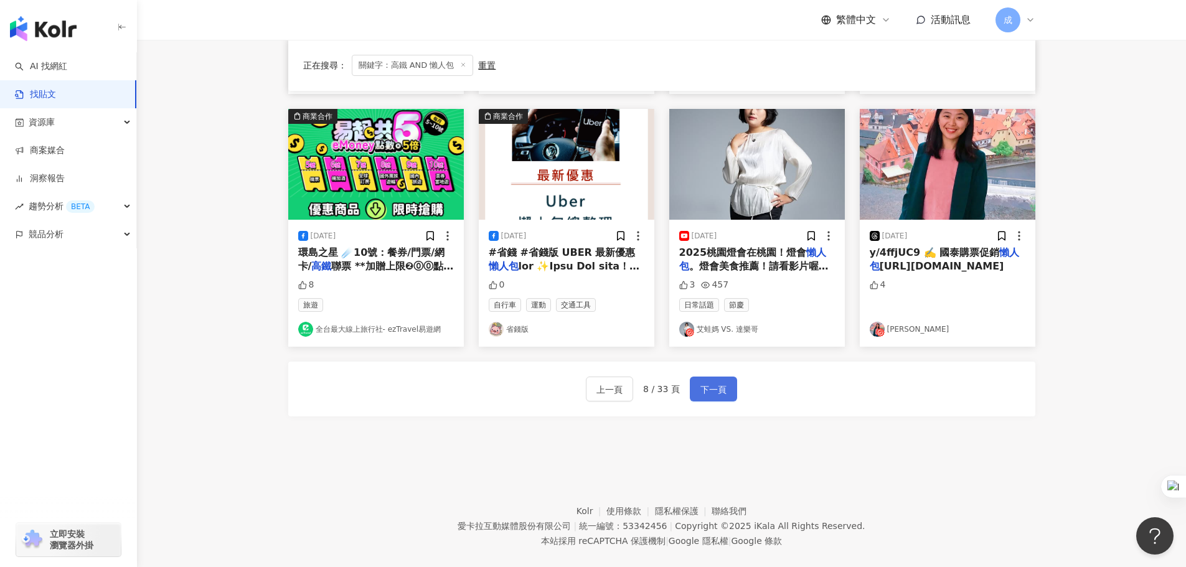
click at [707, 382] on span "下一頁" at bounding box center [713, 389] width 26 height 15
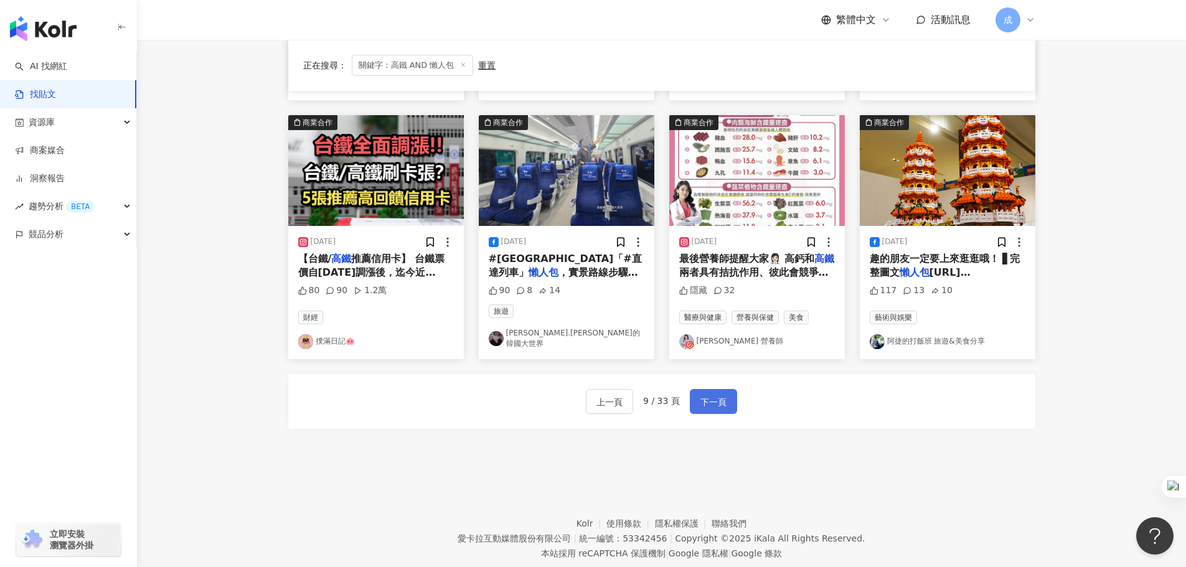
click at [707, 395] on span "下一頁" at bounding box center [713, 402] width 26 height 15
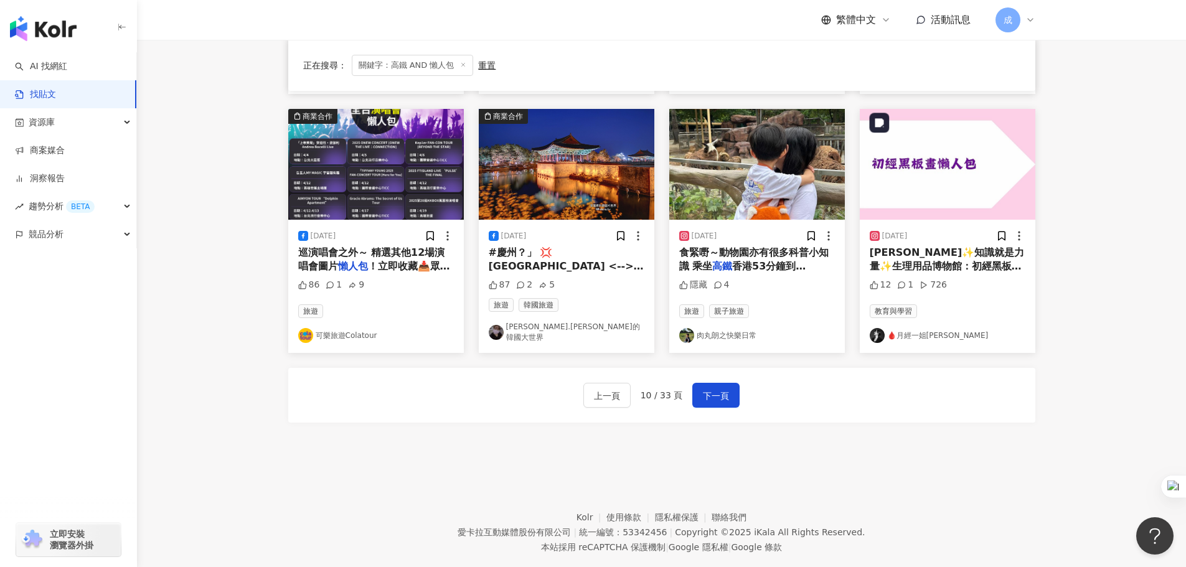
click at [971, 176] on img at bounding box center [948, 164] width 176 height 111
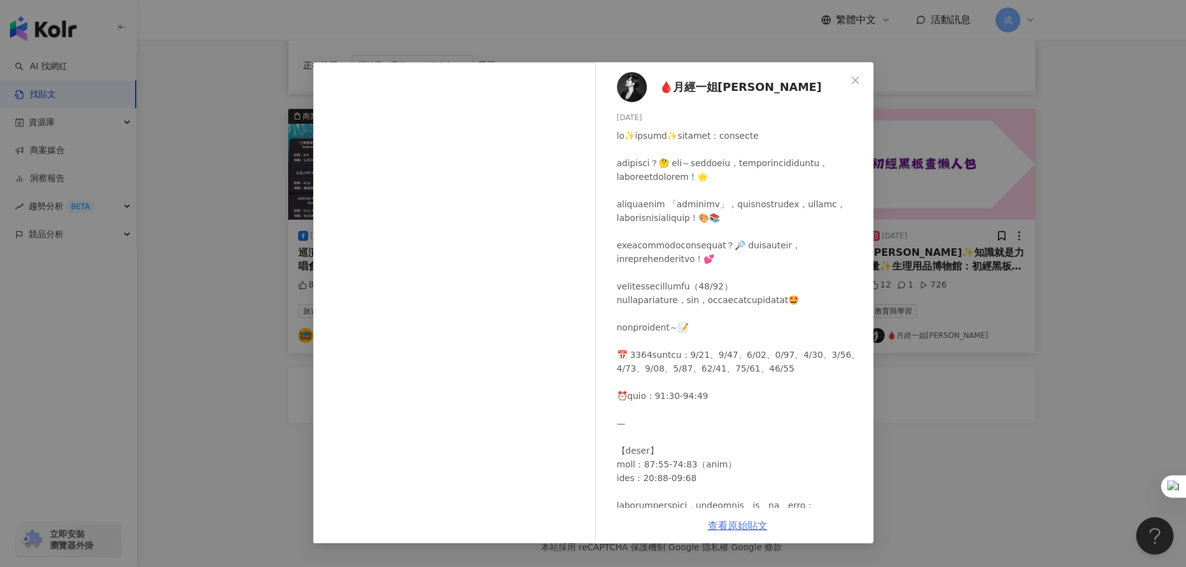
click at [741, 525] on link "查看原始貼文" at bounding box center [738, 526] width 60 height 12
click at [852, 80] on icon "close" at bounding box center [855, 80] width 10 height 10
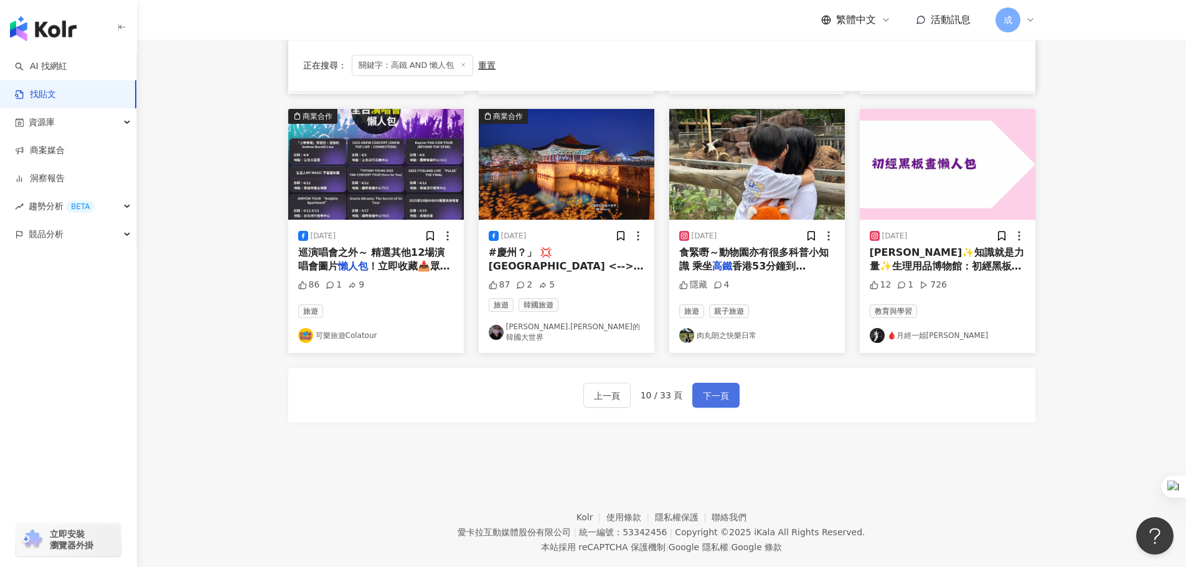
click at [712, 388] on span "下一頁" at bounding box center [716, 395] width 26 height 15
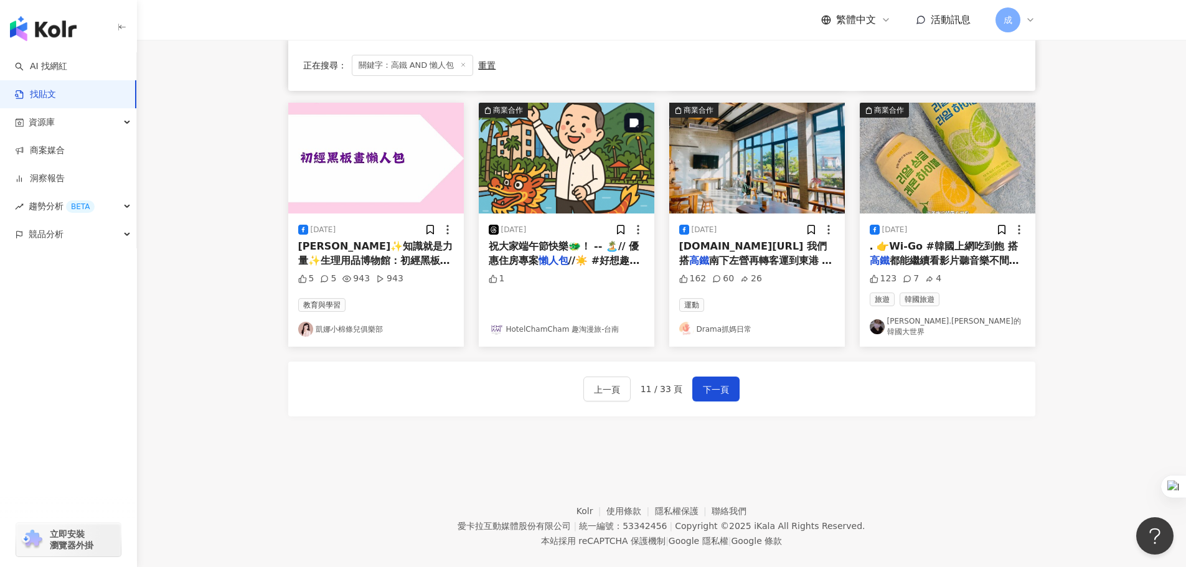
click at [572, 144] on img at bounding box center [567, 158] width 176 height 111
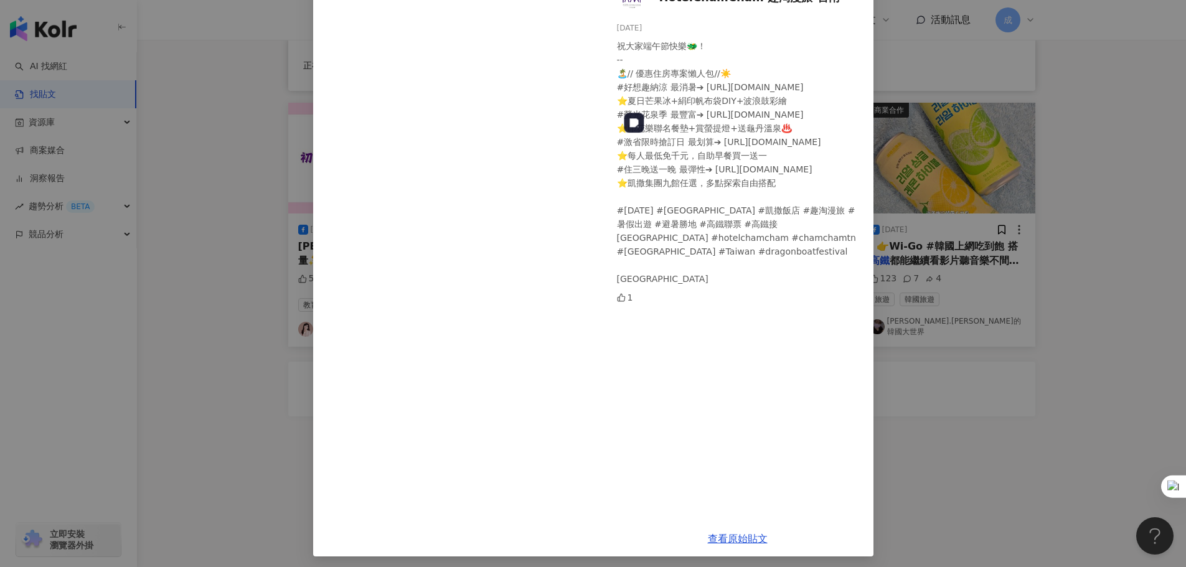
scroll to position [94, 0]
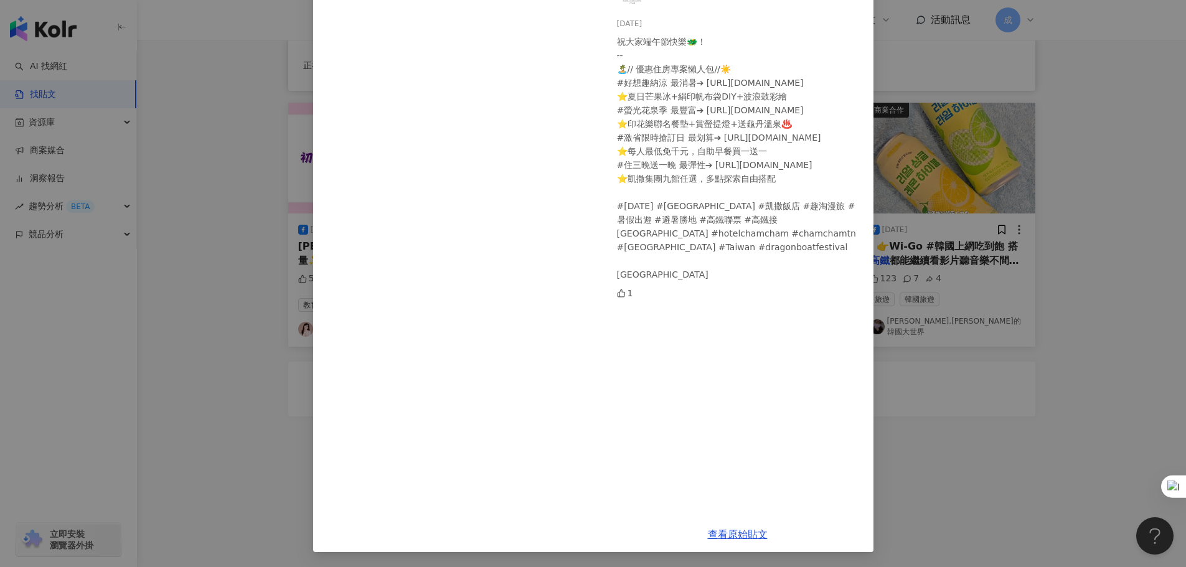
click at [934, 471] on div "HotelChamCham 趣淘漫旅-台南 [DATE] 祝大家端午節快樂🐲！ -- 🏝️// 優惠住房專案懶人包//☀️ #好想趣納涼 最消暑➔ [URL]…" at bounding box center [593, 283] width 1186 height 567
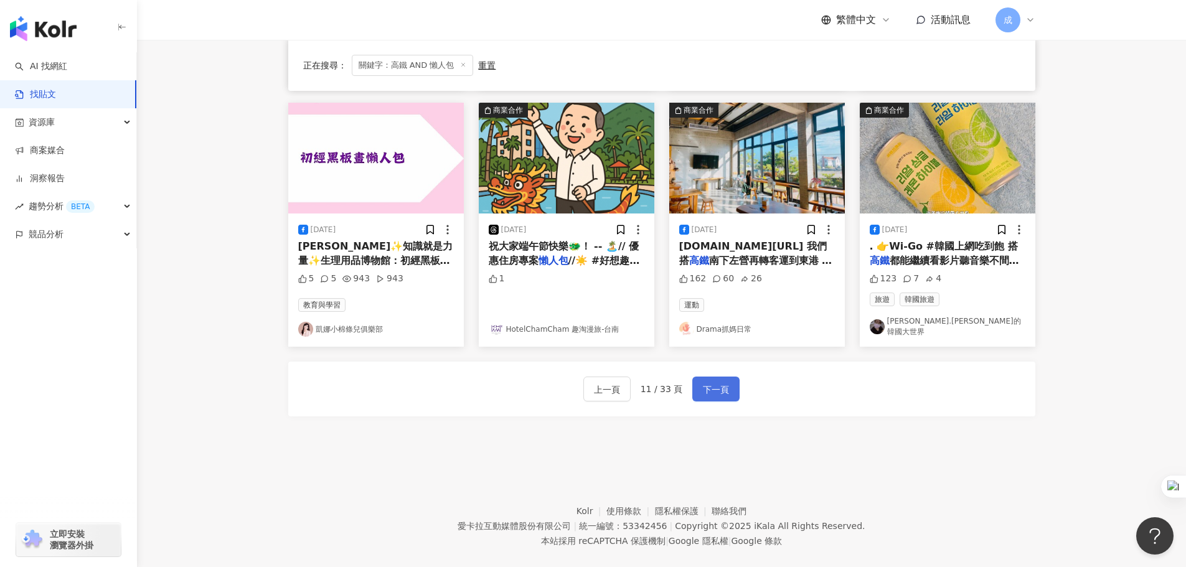
click at [720, 387] on span "下一頁" at bounding box center [716, 389] width 26 height 15
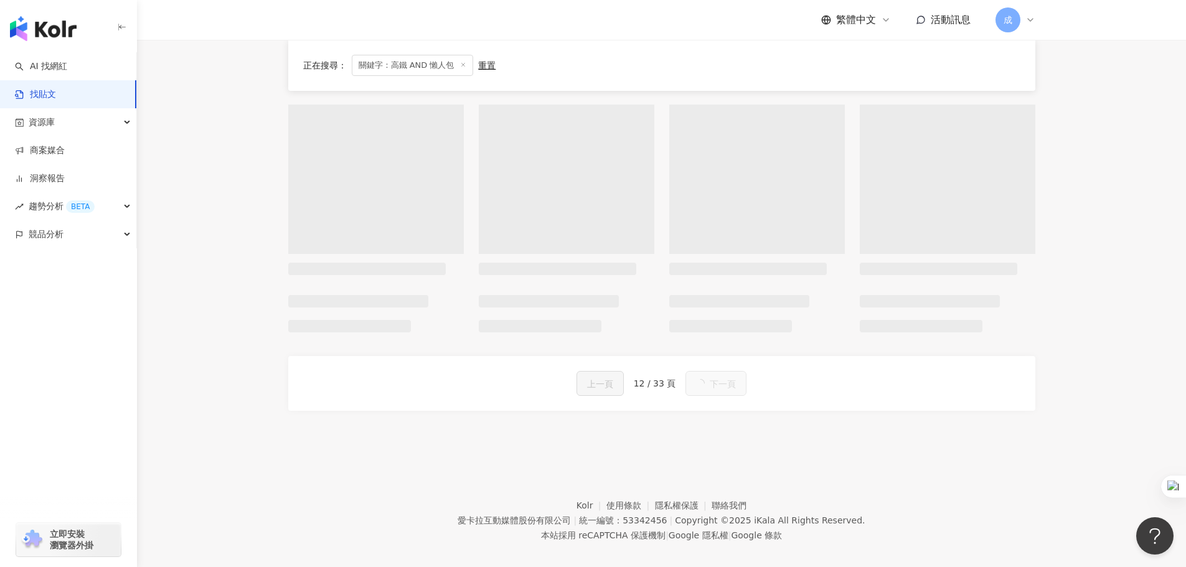
scroll to position [617, 0]
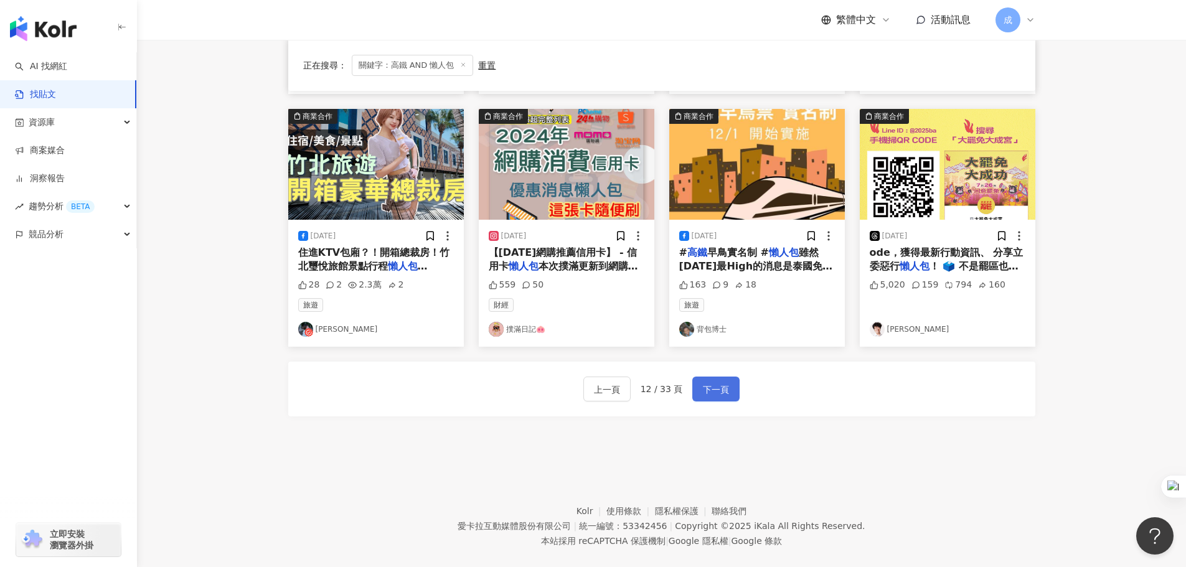
click at [720, 387] on span "下一頁" at bounding box center [716, 389] width 26 height 15
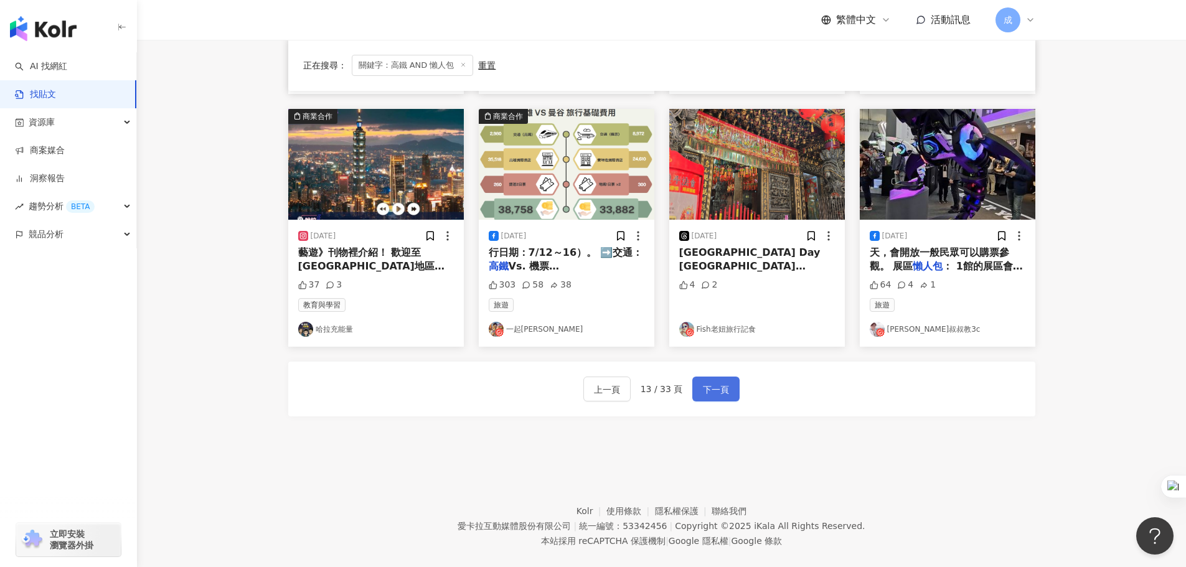
click at [720, 387] on span "下一頁" at bounding box center [716, 389] width 26 height 15
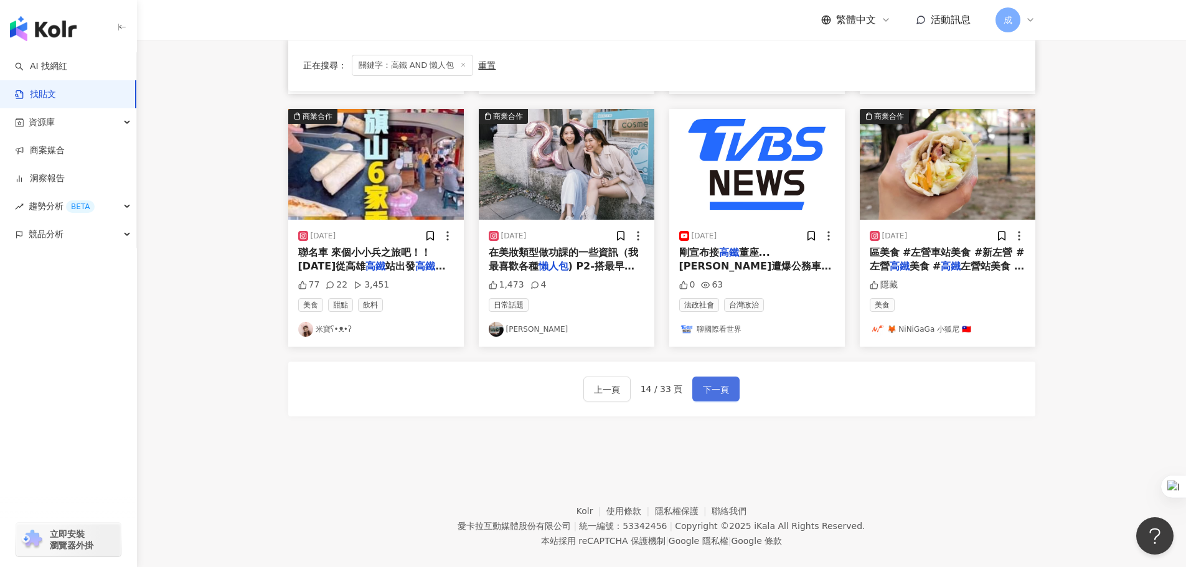
click at [720, 387] on span "下一頁" at bounding box center [716, 389] width 26 height 15
